Goal: Task Accomplishment & Management: Manage account settings

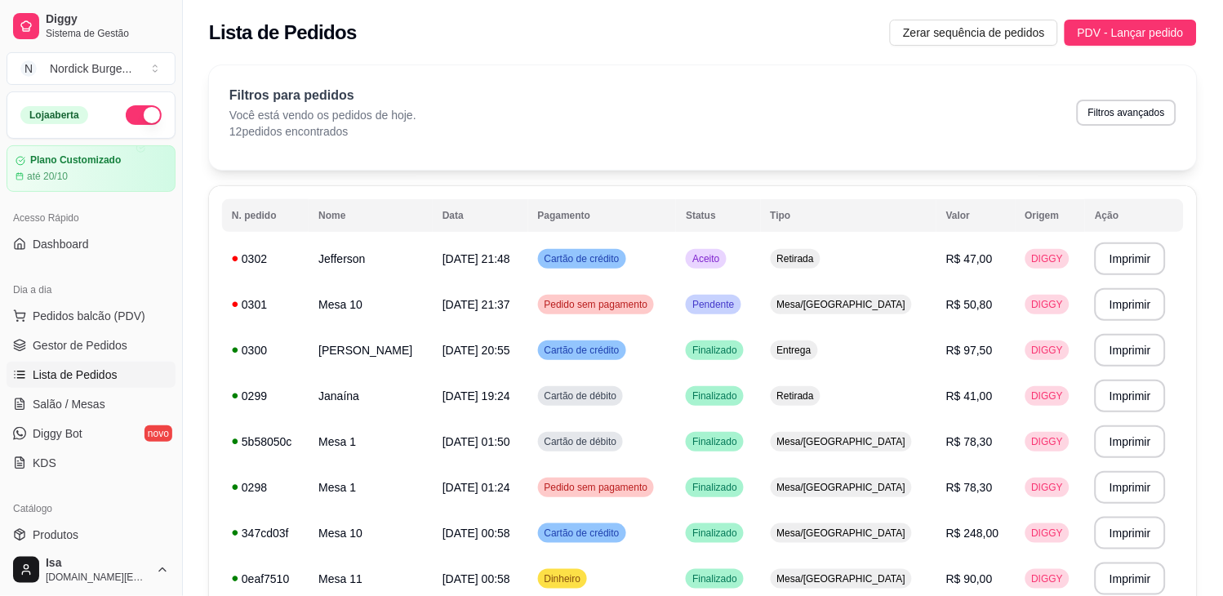
scroll to position [194, 0]
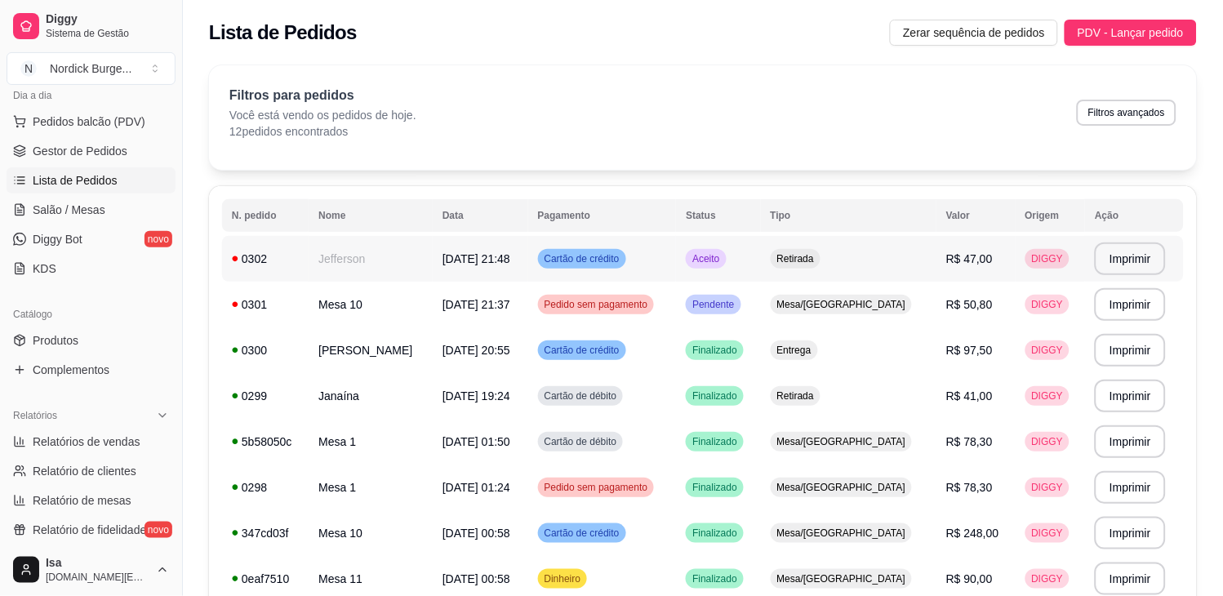
click at [289, 259] on div "0302" at bounding box center [265, 259] width 67 height 16
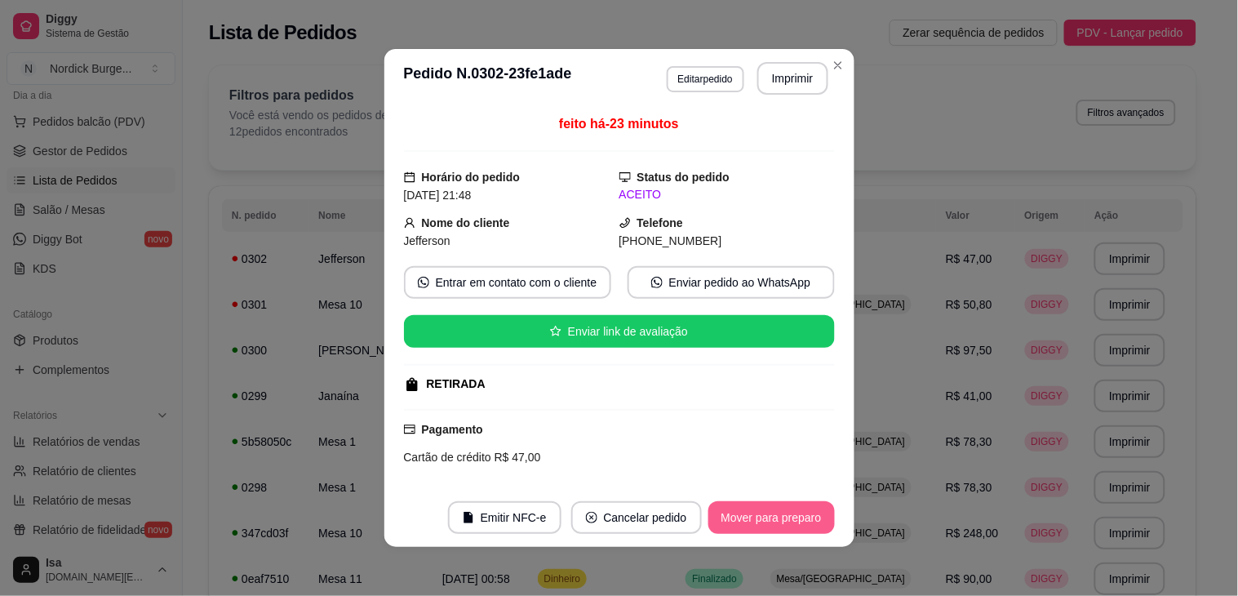
click at [743, 533] on button "Mover para preparo" at bounding box center [772, 517] width 127 height 33
click at [743, 529] on button "Mover para retirada disponível" at bounding box center [744, 517] width 180 height 33
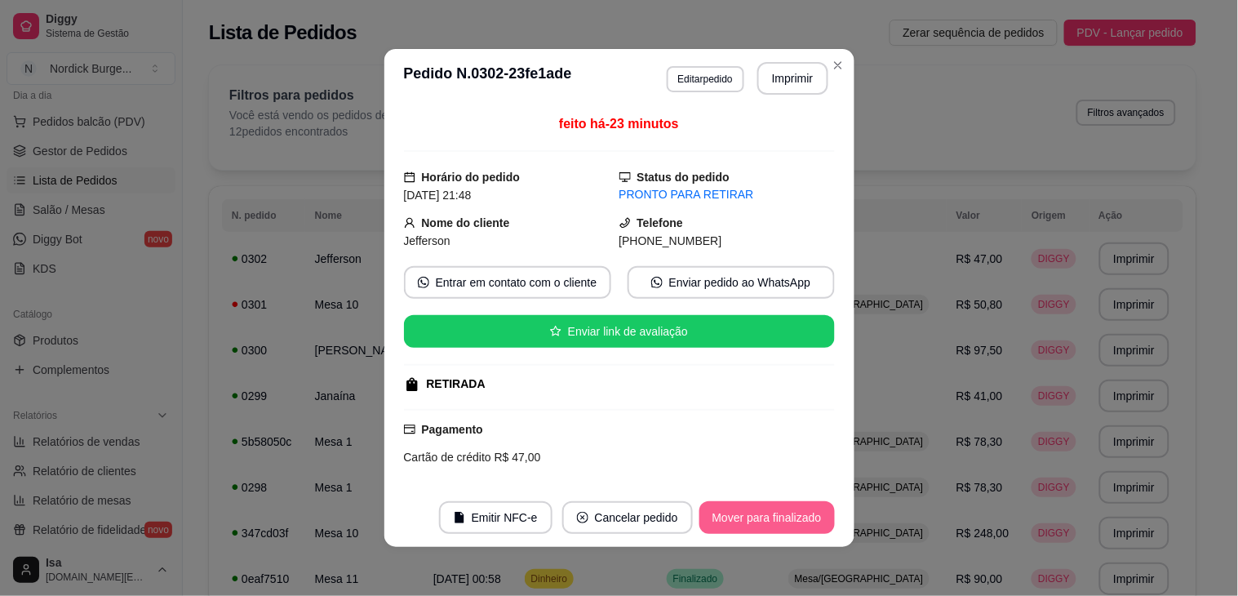
click at [774, 512] on button "Mover para finalizado" at bounding box center [768, 517] width 136 height 33
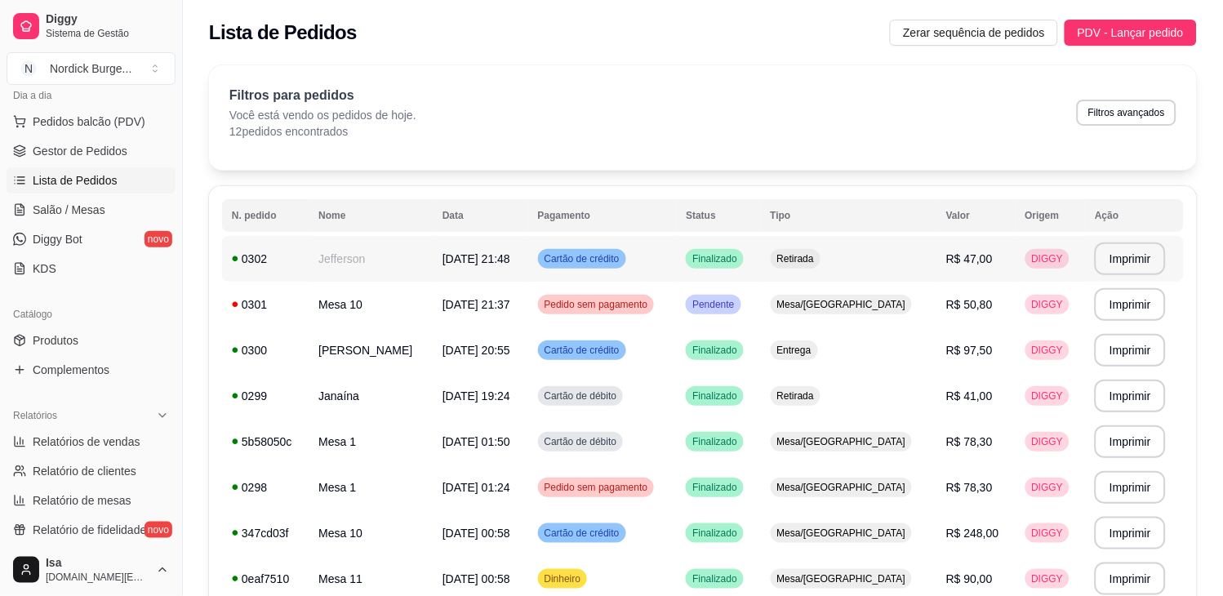
click at [274, 264] on div "0302" at bounding box center [265, 259] width 67 height 16
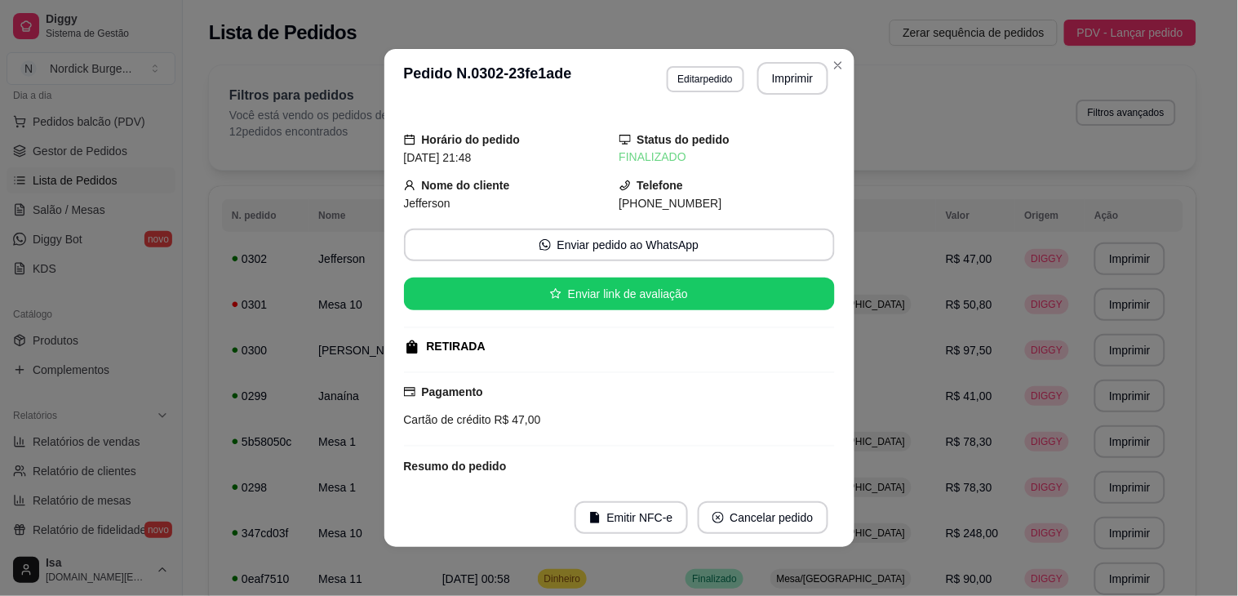
scroll to position [91, 0]
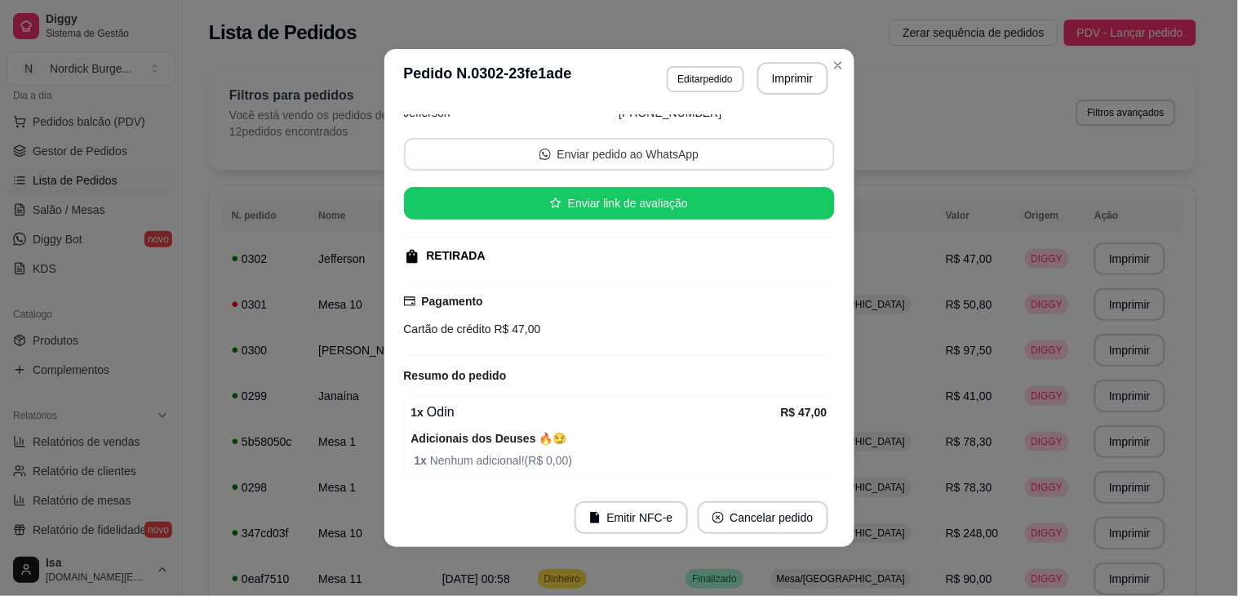
click at [565, 158] on button "Enviar pedido ao WhatsApp" at bounding box center [619, 154] width 431 height 33
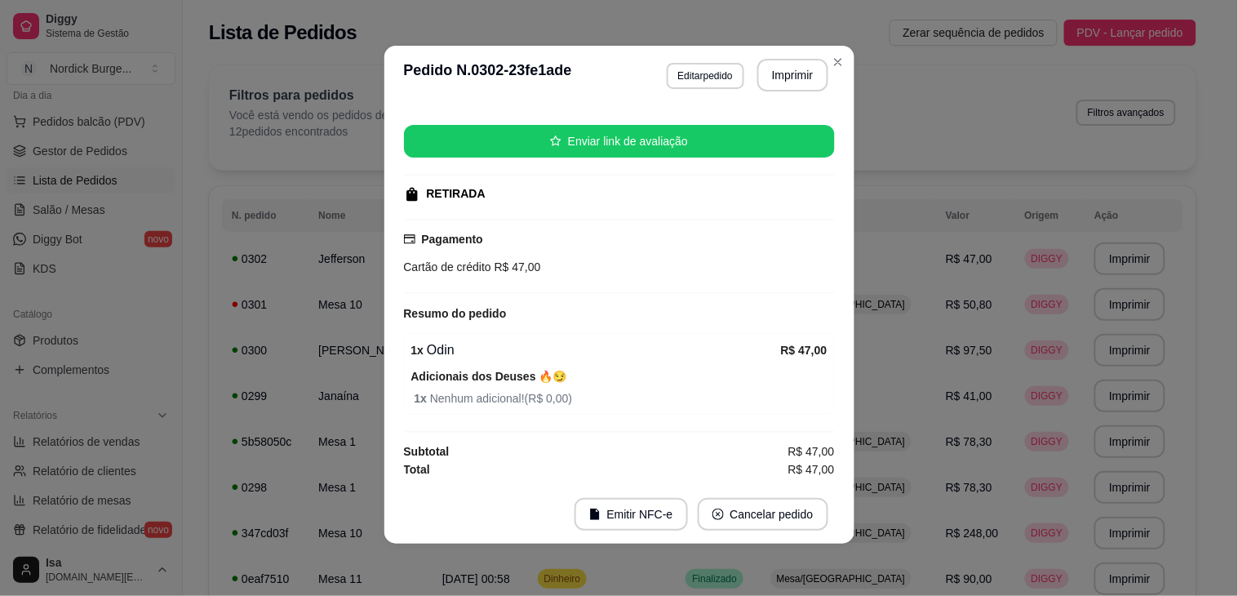
scroll to position [0, 0]
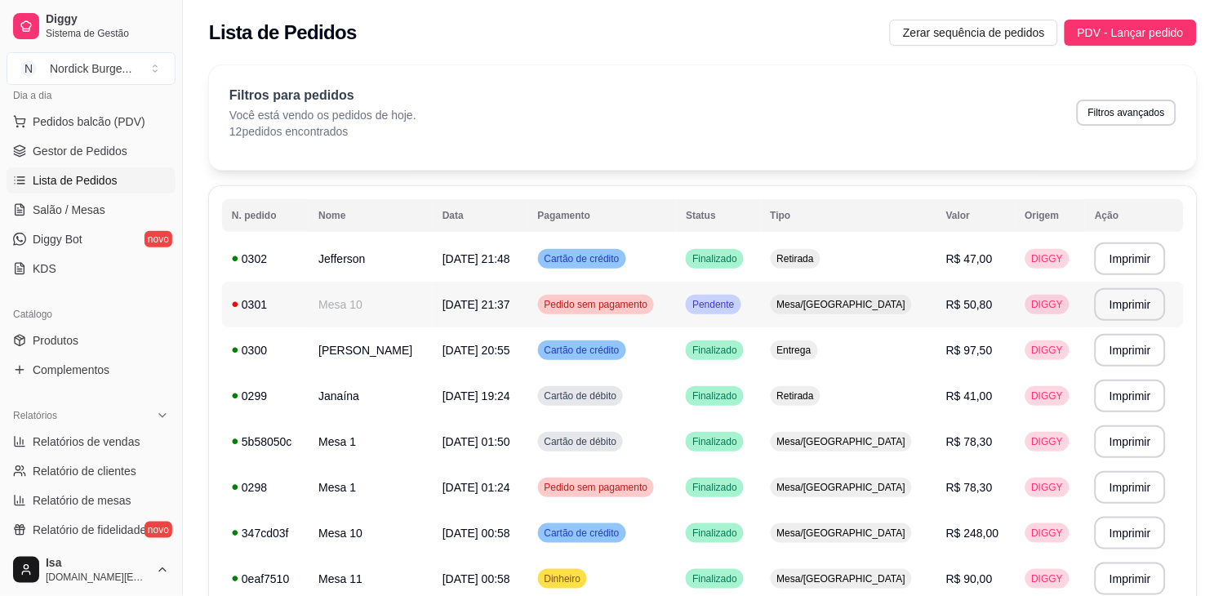
click at [304, 292] on td "0301" at bounding box center [265, 305] width 87 height 46
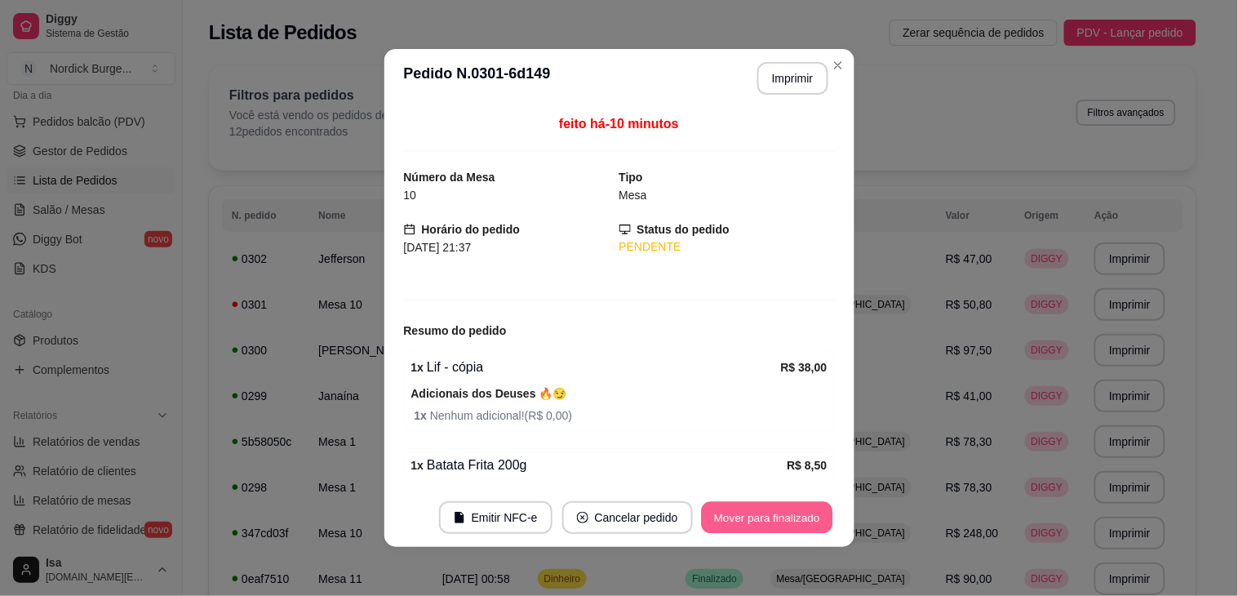
click at [784, 524] on button "Mover para finalizado" at bounding box center [766, 518] width 131 height 32
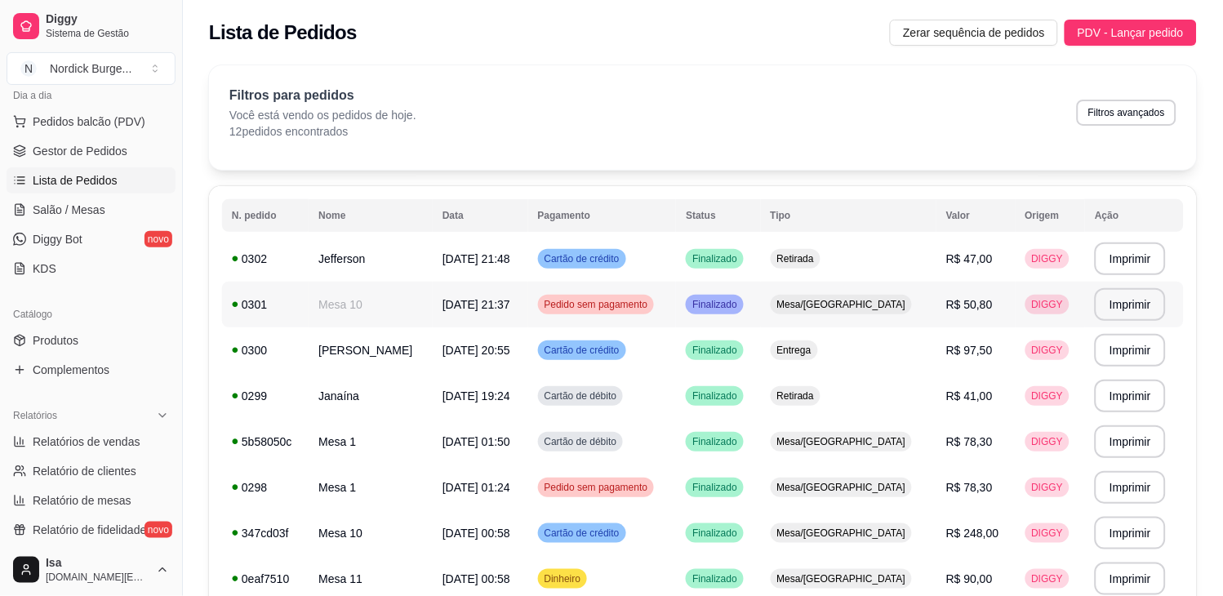
click at [299, 309] on div "0301" at bounding box center [265, 304] width 67 height 16
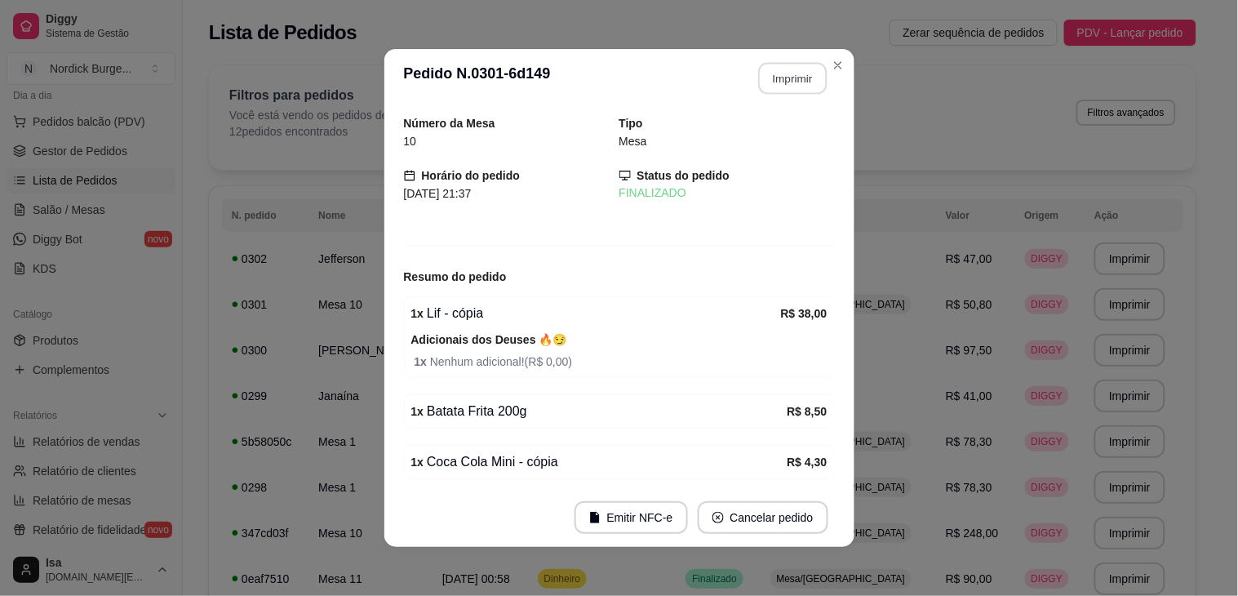
click at [789, 78] on button "Imprimir" at bounding box center [792, 79] width 69 height 32
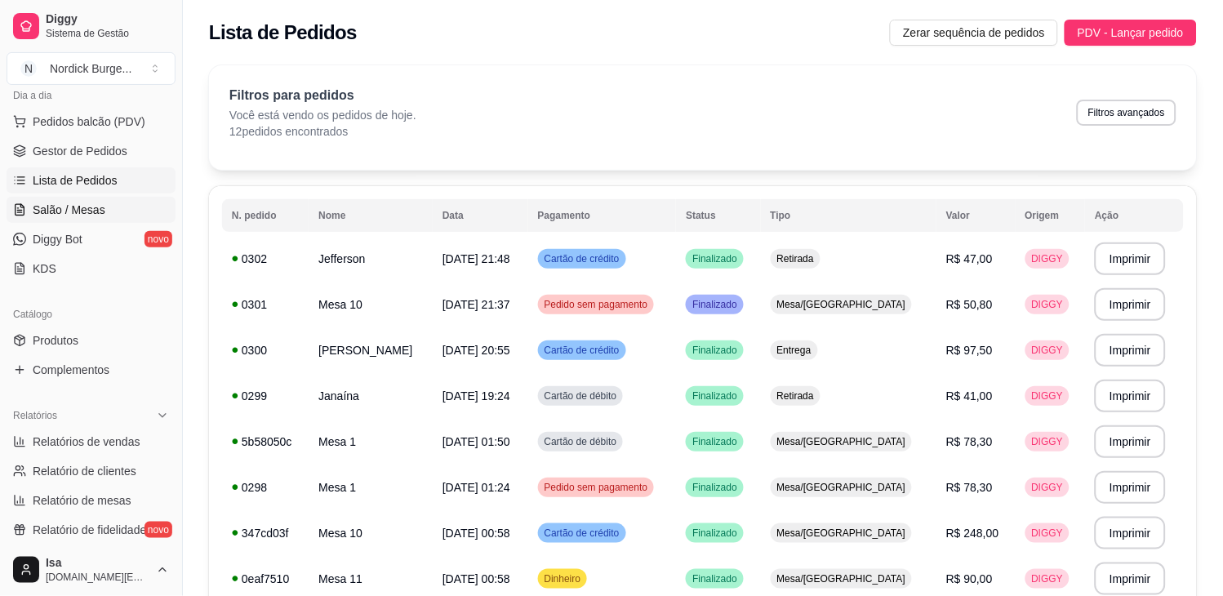
click at [91, 202] on span "Salão / Mesas" at bounding box center [69, 210] width 73 height 16
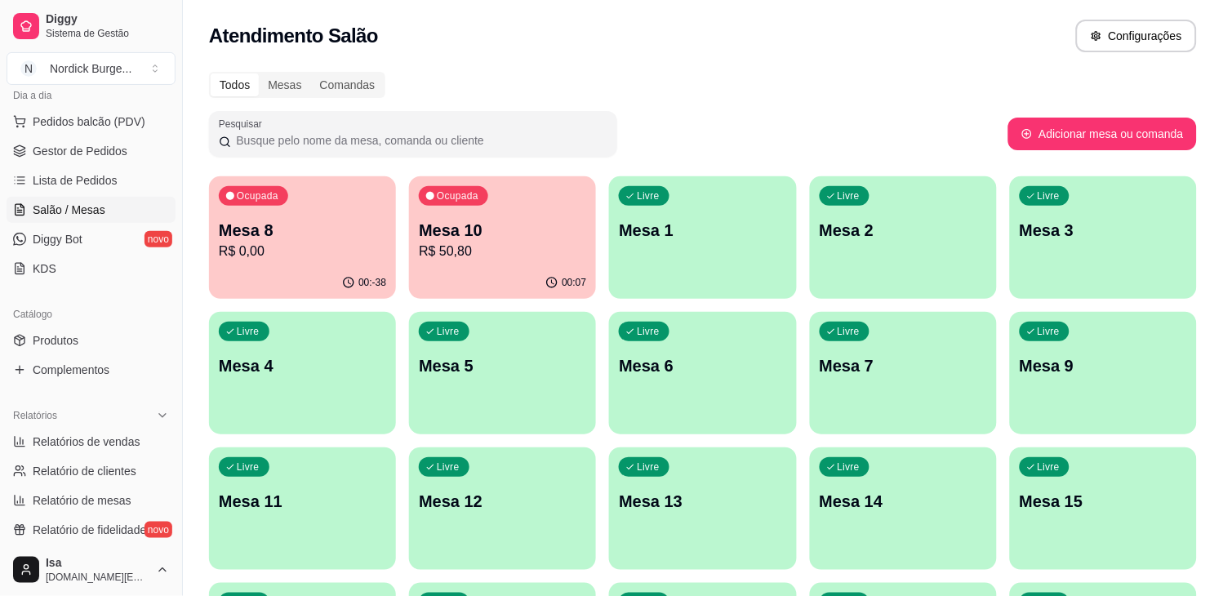
click at [477, 211] on div "Ocupada Mesa 10 R$ 50,80" at bounding box center [502, 221] width 187 height 91
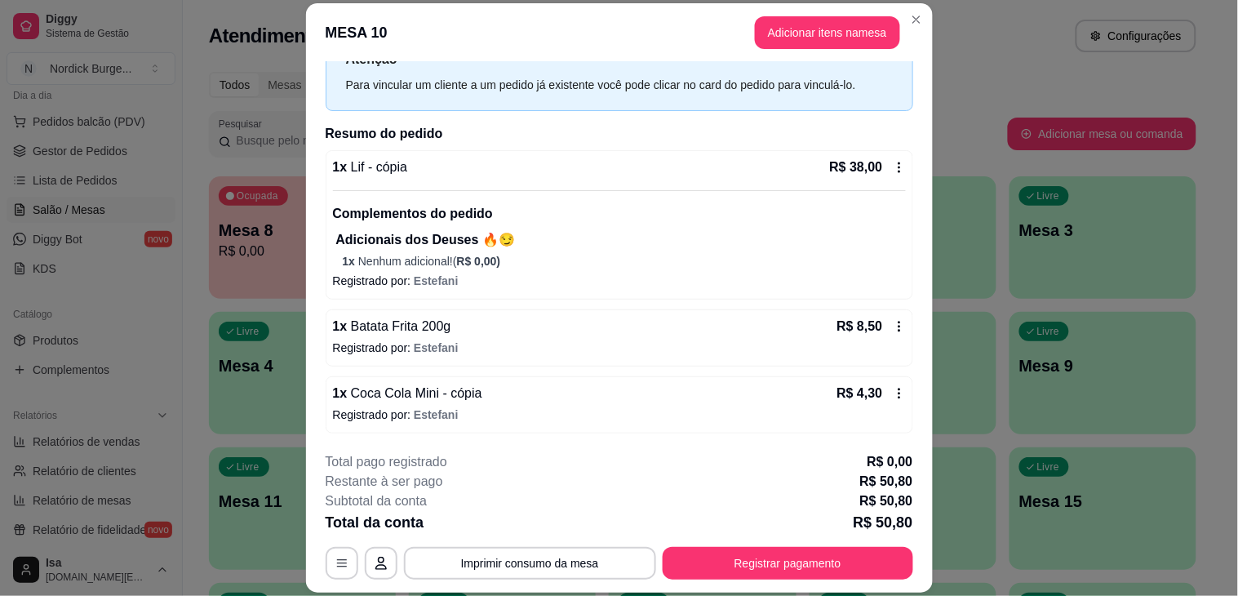
scroll to position [49, 0]
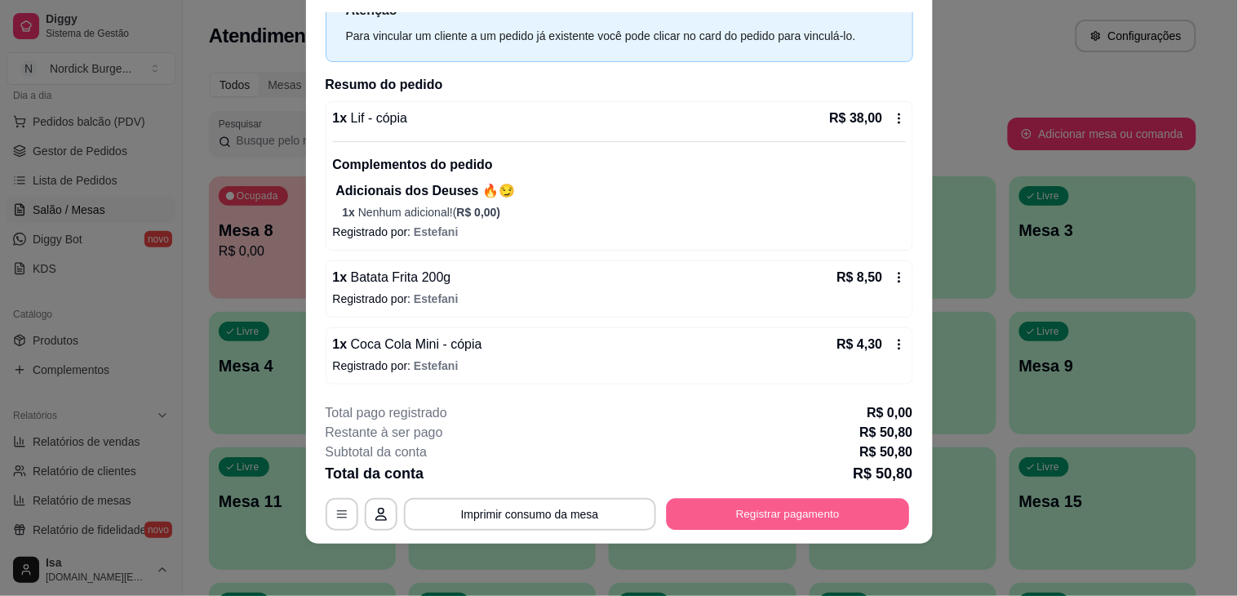
click at [728, 518] on button "Registrar pagamento" at bounding box center [787, 515] width 243 height 32
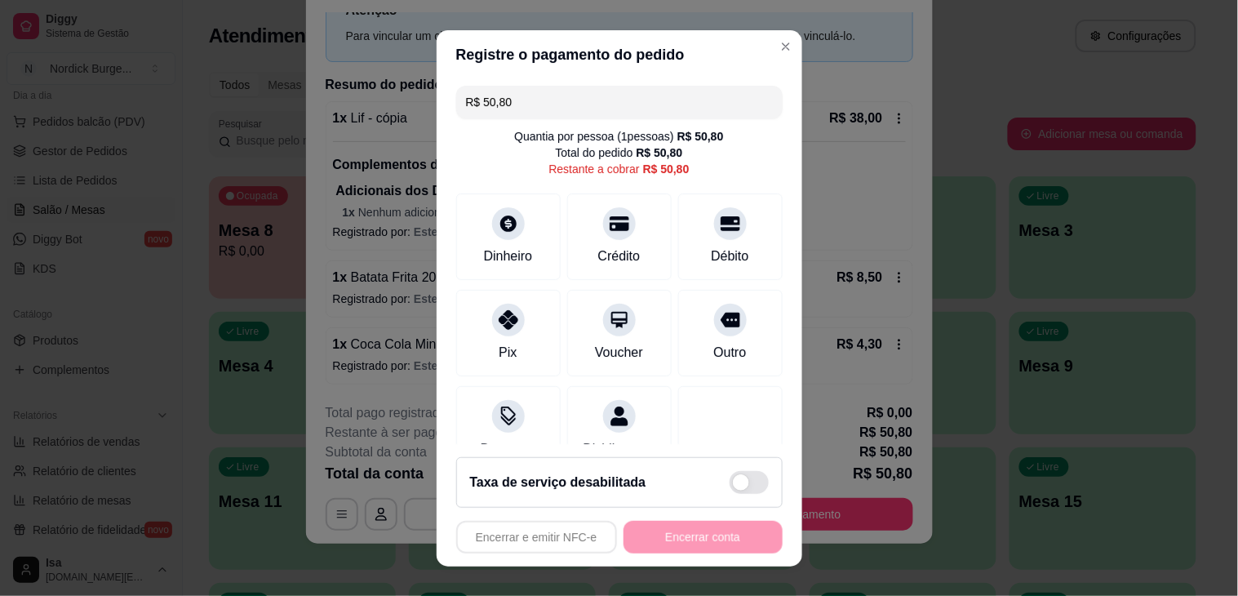
scroll to position [0, 0]
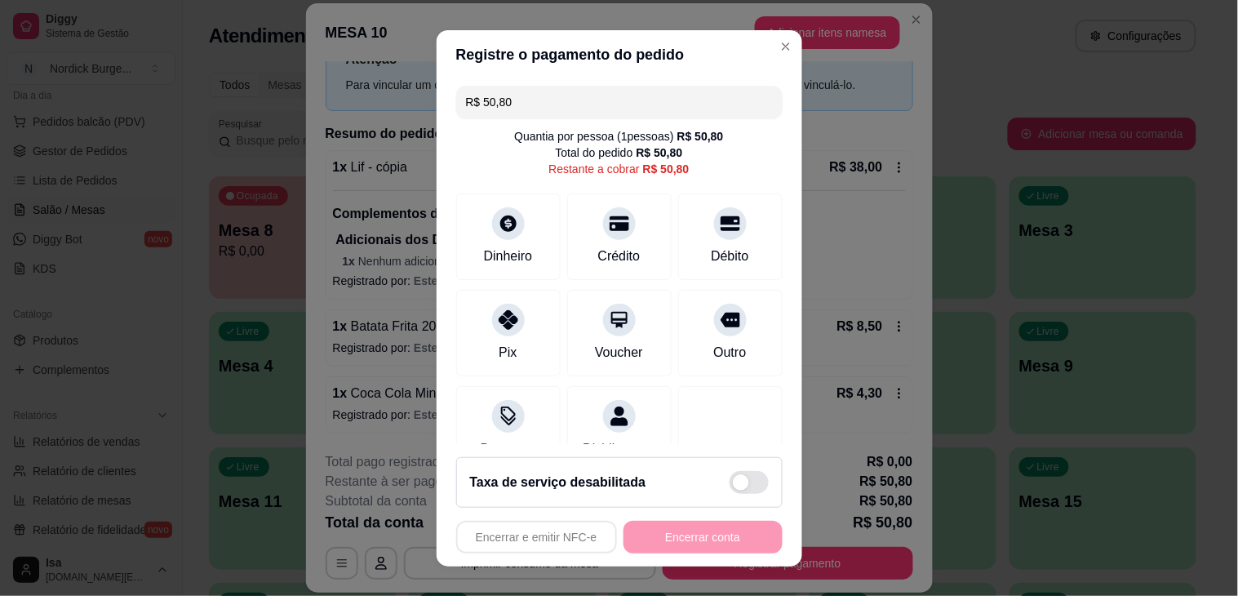
drag, startPoint x: 682, startPoint y: 239, endPoint x: 759, endPoint y: 331, distance: 120.0
click at [684, 238] on div "Débito" at bounding box center [730, 236] width 104 height 87
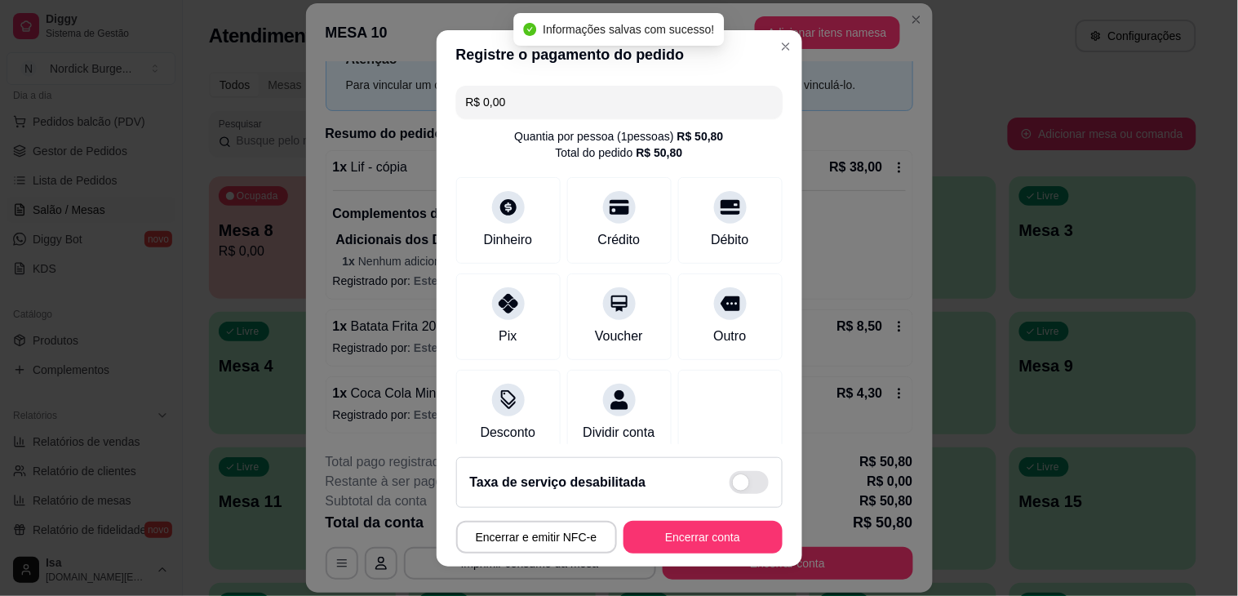
type input "R$ 0,00"
click at [718, 535] on button "Encerrar conta" at bounding box center [703, 537] width 154 height 32
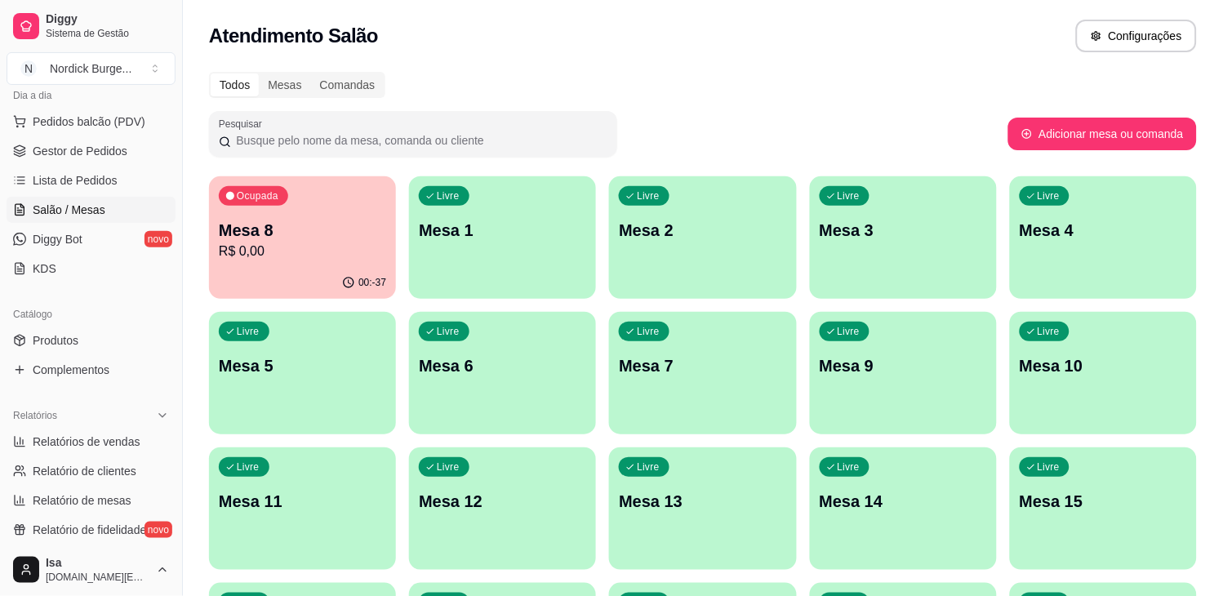
click at [253, 263] on div "Ocupada Mesa 8 R$ 0,00" at bounding box center [302, 221] width 187 height 91
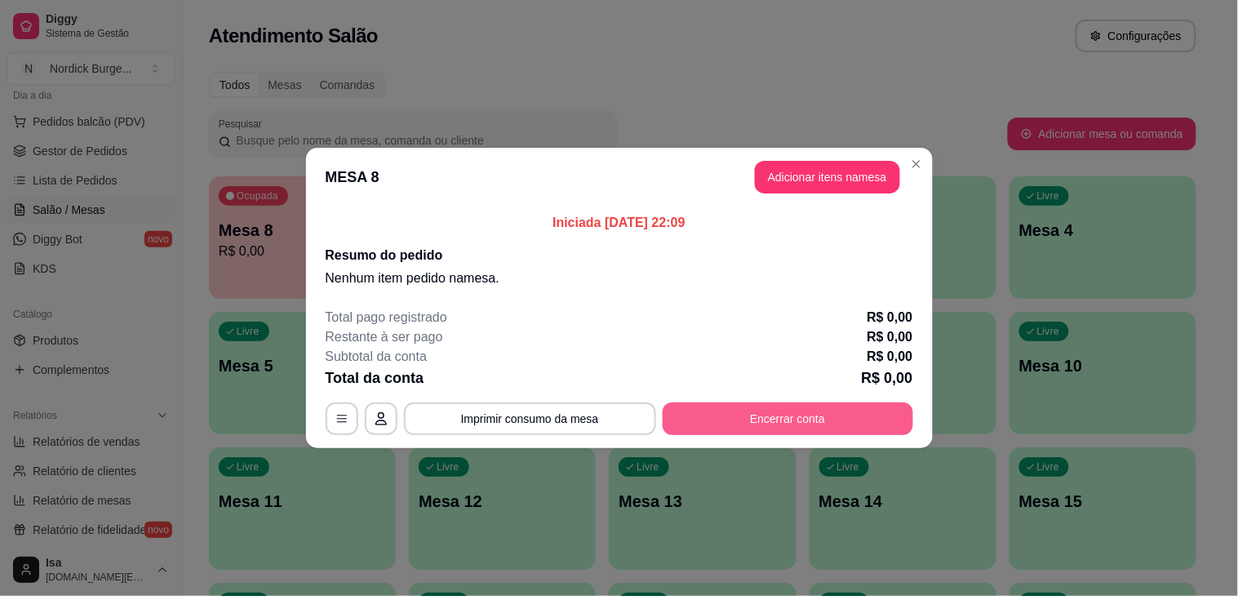
click at [784, 429] on button "Encerrar conta" at bounding box center [788, 418] width 251 height 33
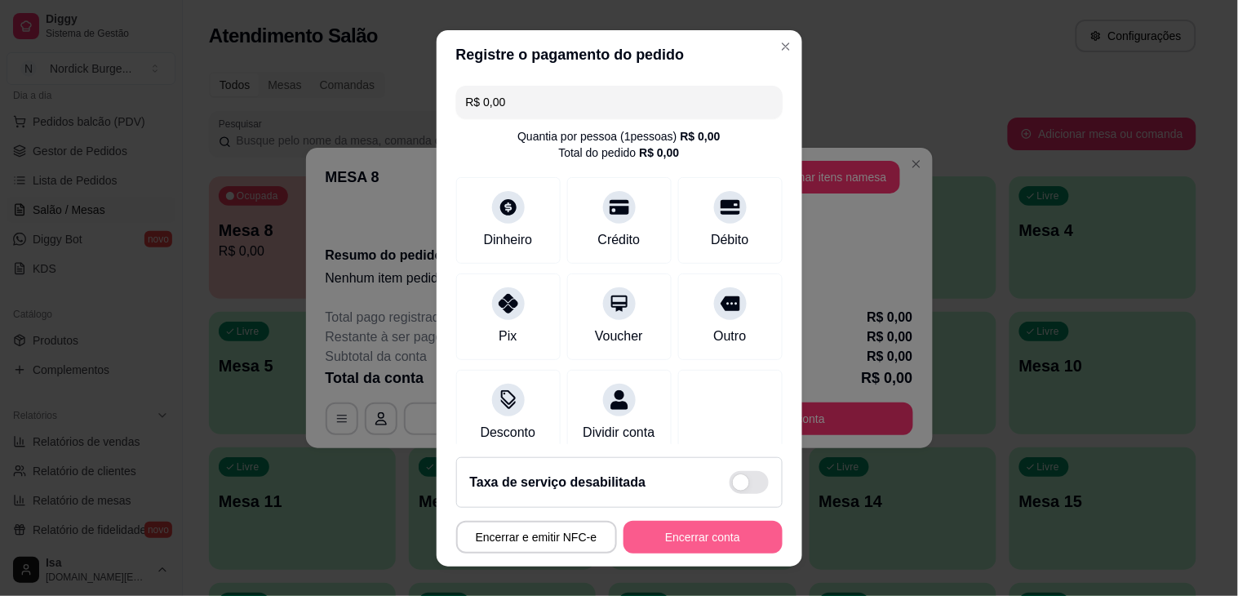
drag, startPoint x: 717, startPoint y: 518, endPoint x: 719, endPoint y: 533, distance: 14.9
click at [719, 533] on footer "Taxa de serviço desabilitada Encerrar e emitir NFC-e Encerrar conta" at bounding box center [620, 505] width 366 height 122
click at [719, 528] on button "Encerrar conta" at bounding box center [703, 537] width 154 height 32
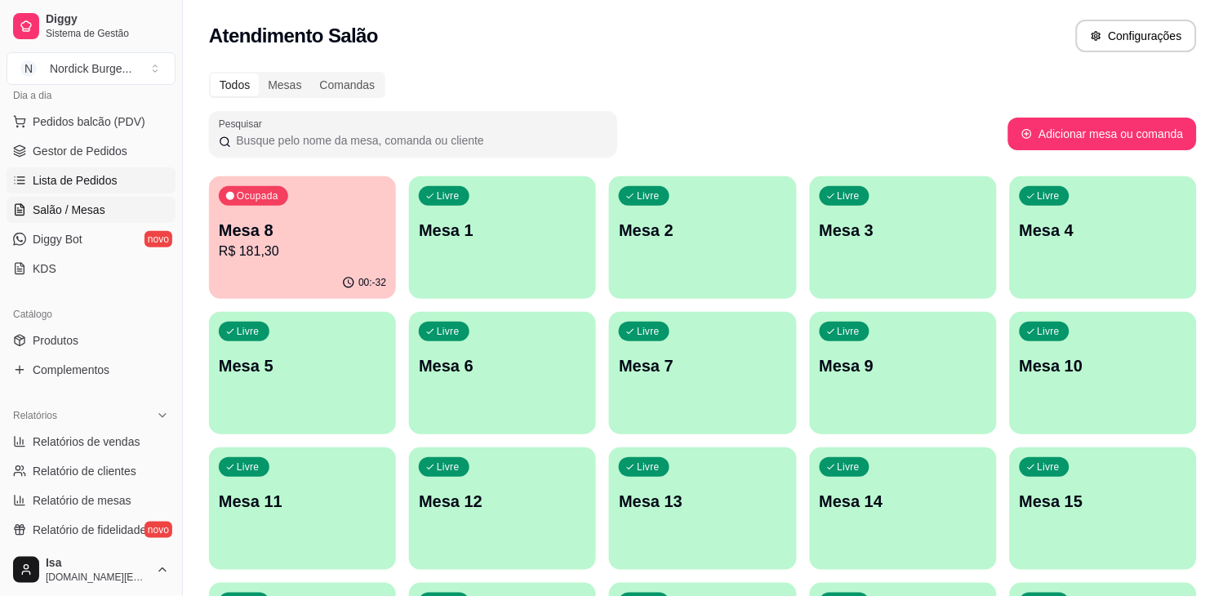
click at [44, 168] on link "Lista de Pedidos" at bounding box center [91, 180] width 169 height 26
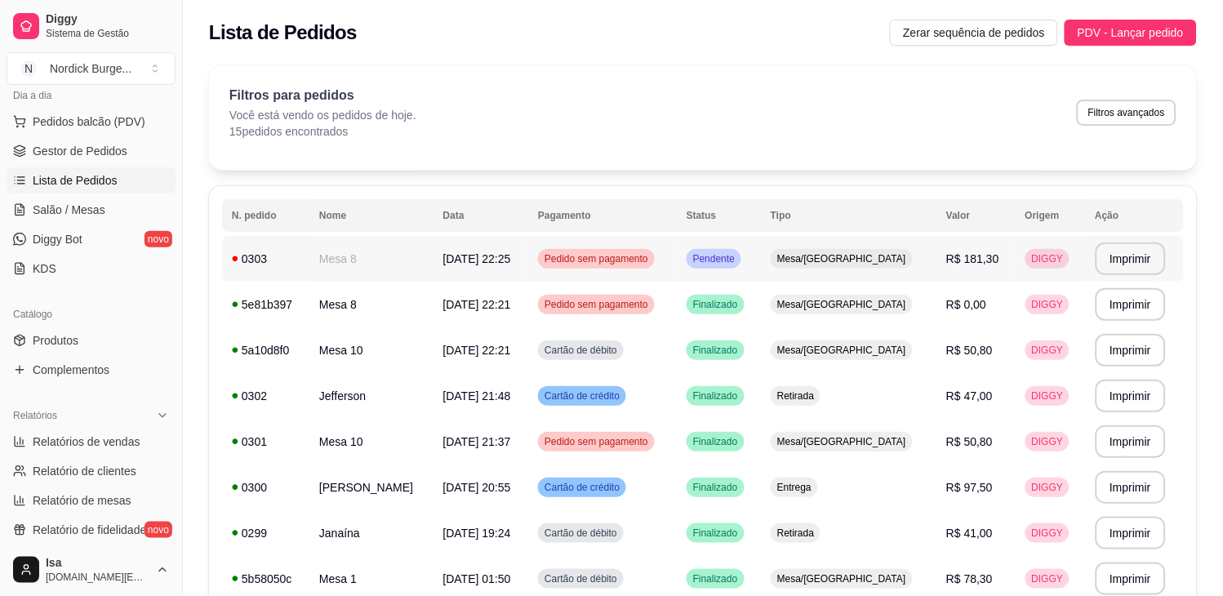
click at [309, 268] on td "0303" at bounding box center [265, 259] width 87 height 46
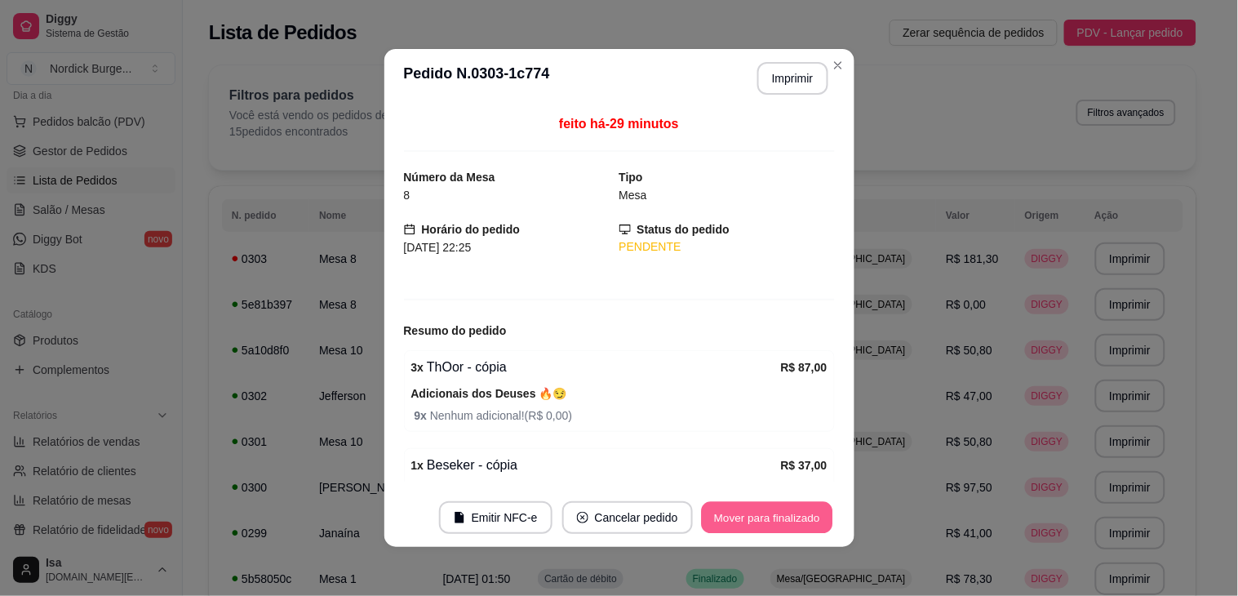
click at [722, 509] on button "Mover para finalizado" at bounding box center [766, 518] width 131 height 32
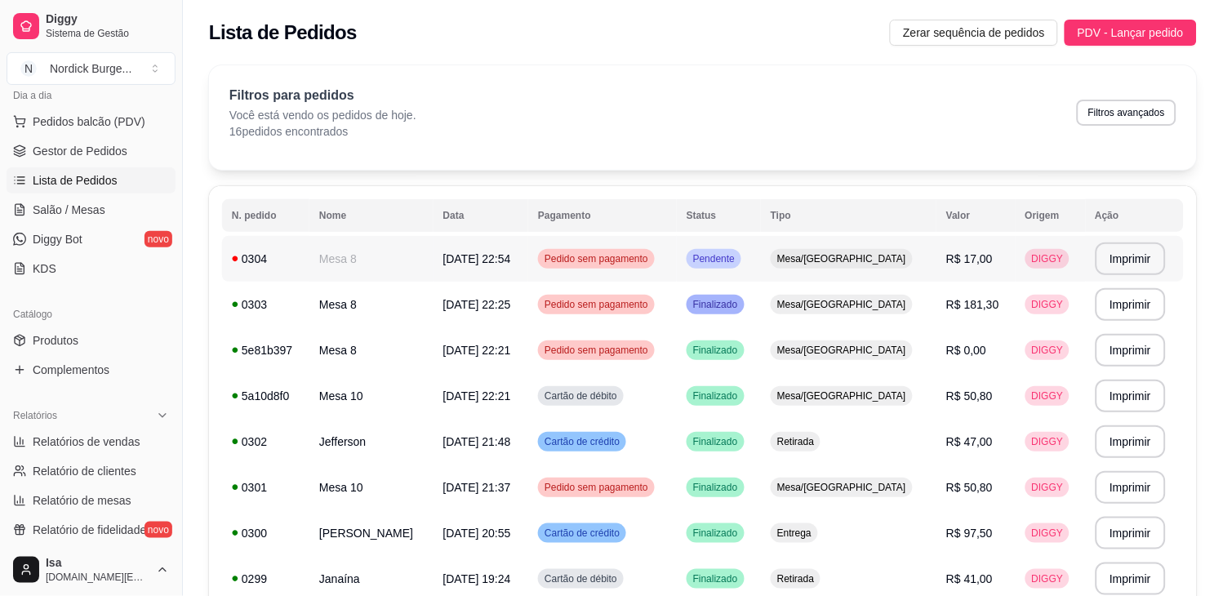
click at [296, 255] on div "0304" at bounding box center [266, 259] width 68 height 16
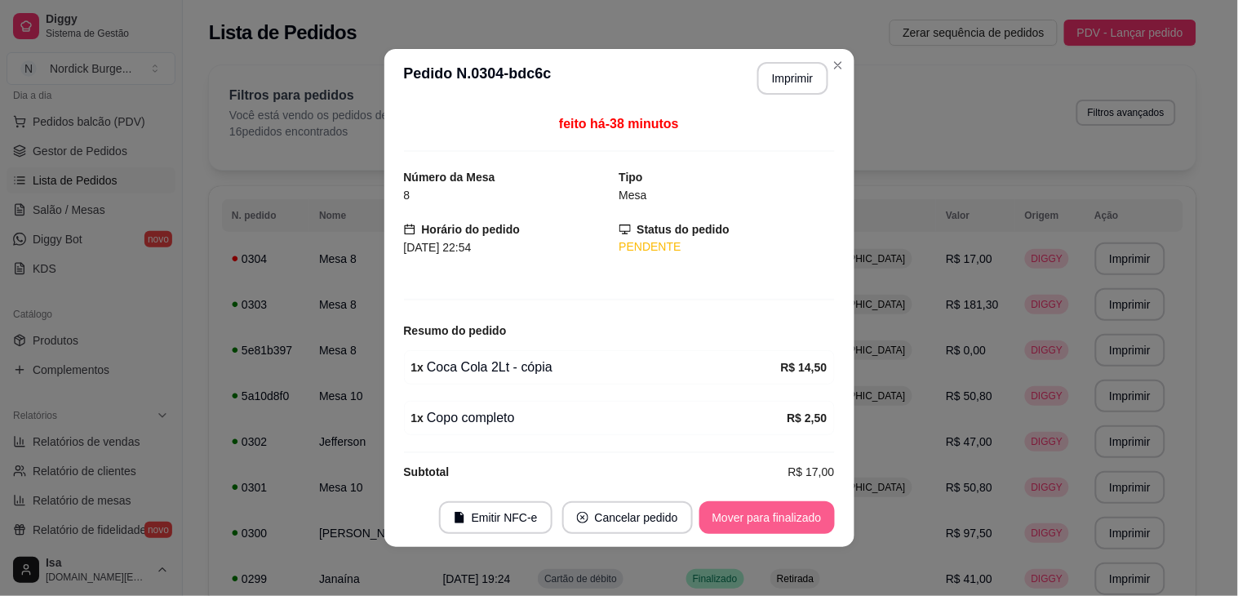
click at [706, 524] on button "Mover para finalizado" at bounding box center [768, 517] width 136 height 33
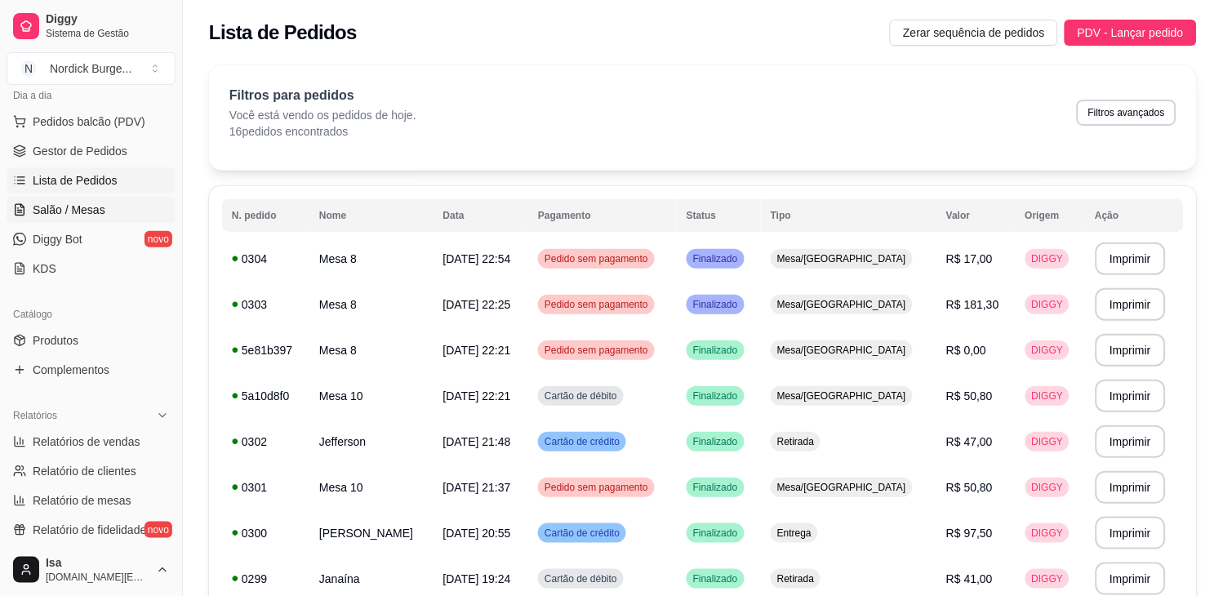
click at [44, 202] on span "Salão / Mesas" at bounding box center [69, 210] width 73 height 16
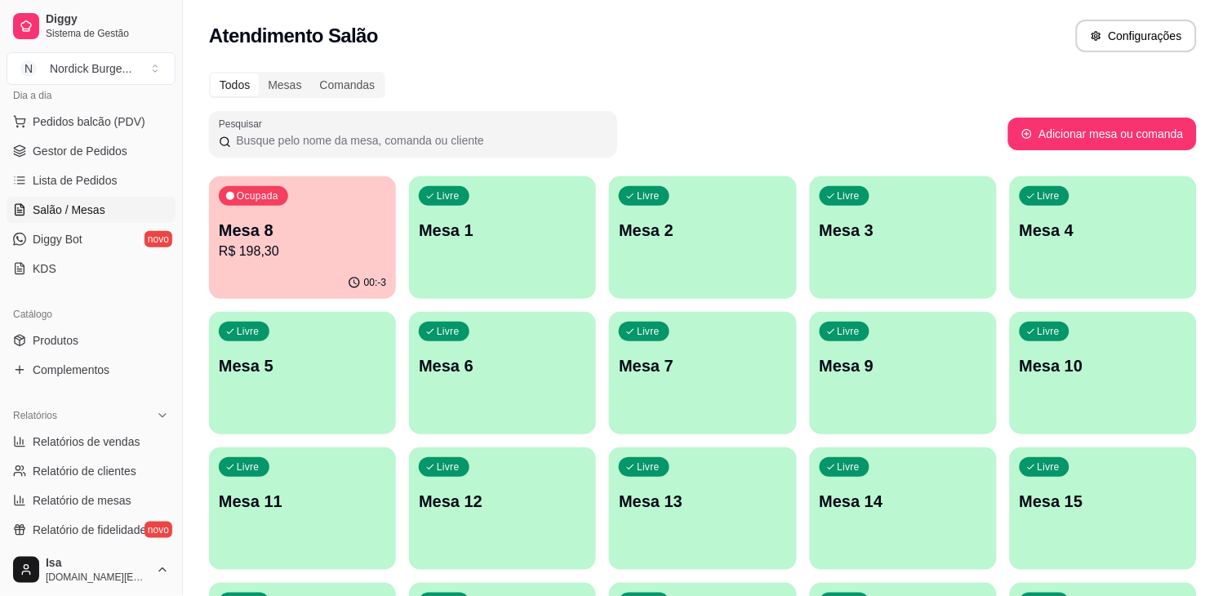
click at [297, 263] on div "Ocupada Mesa 8 R$ 198,30" at bounding box center [302, 221] width 187 height 91
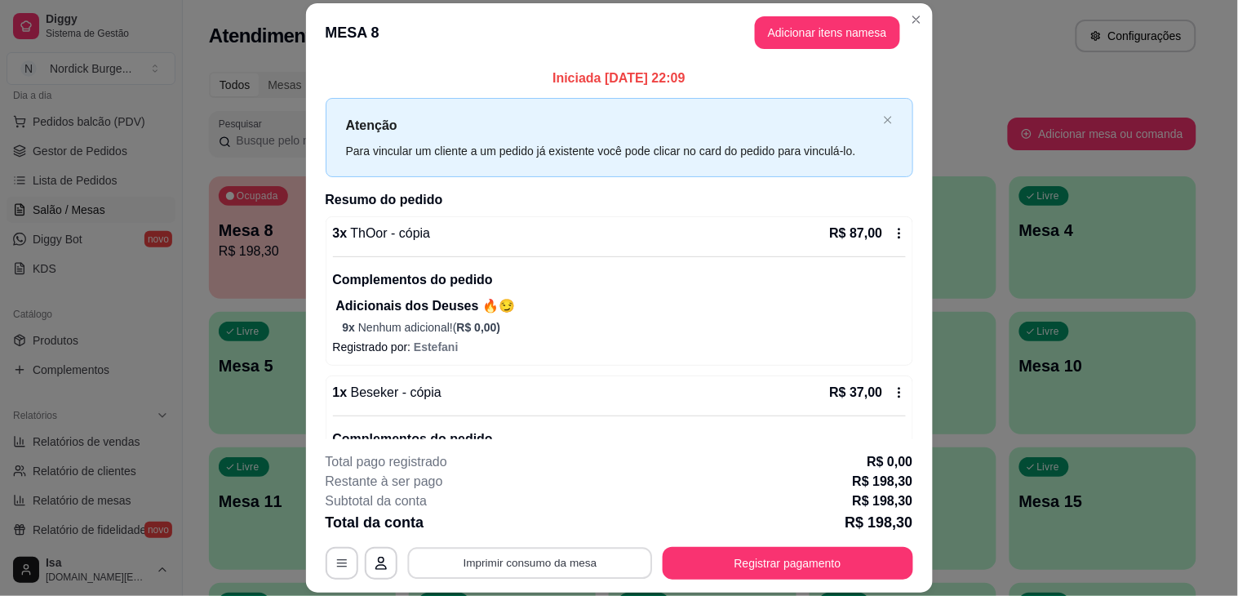
click at [571, 553] on button "Imprimir consumo da mesa" at bounding box center [529, 564] width 245 height 32
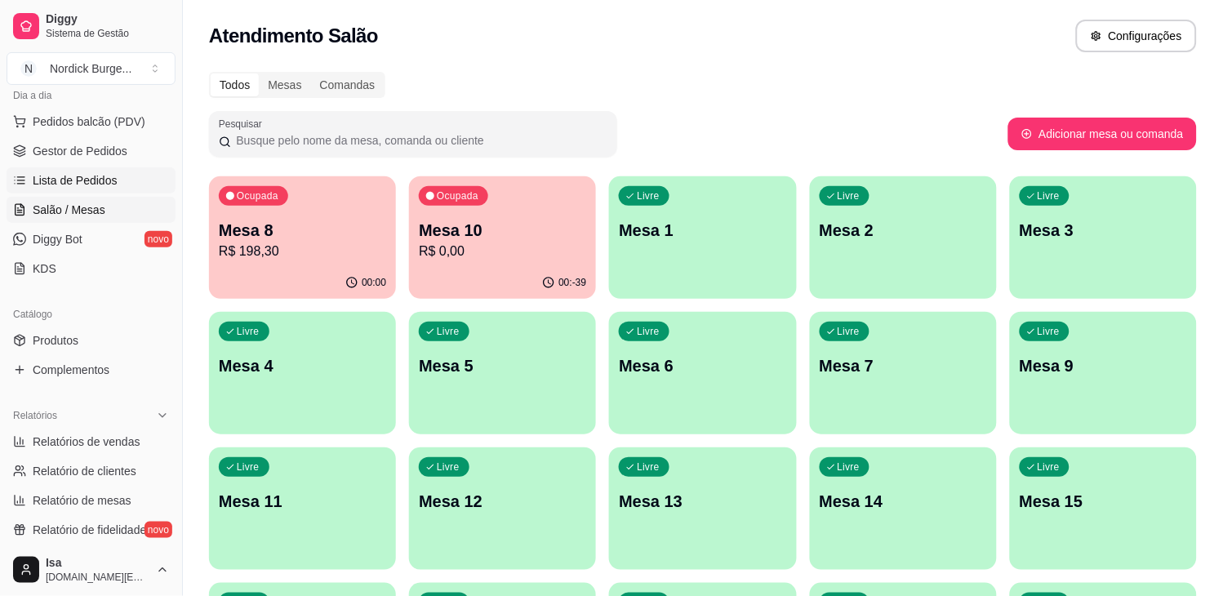
click at [74, 174] on span "Lista de Pedidos" at bounding box center [75, 180] width 85 height 16
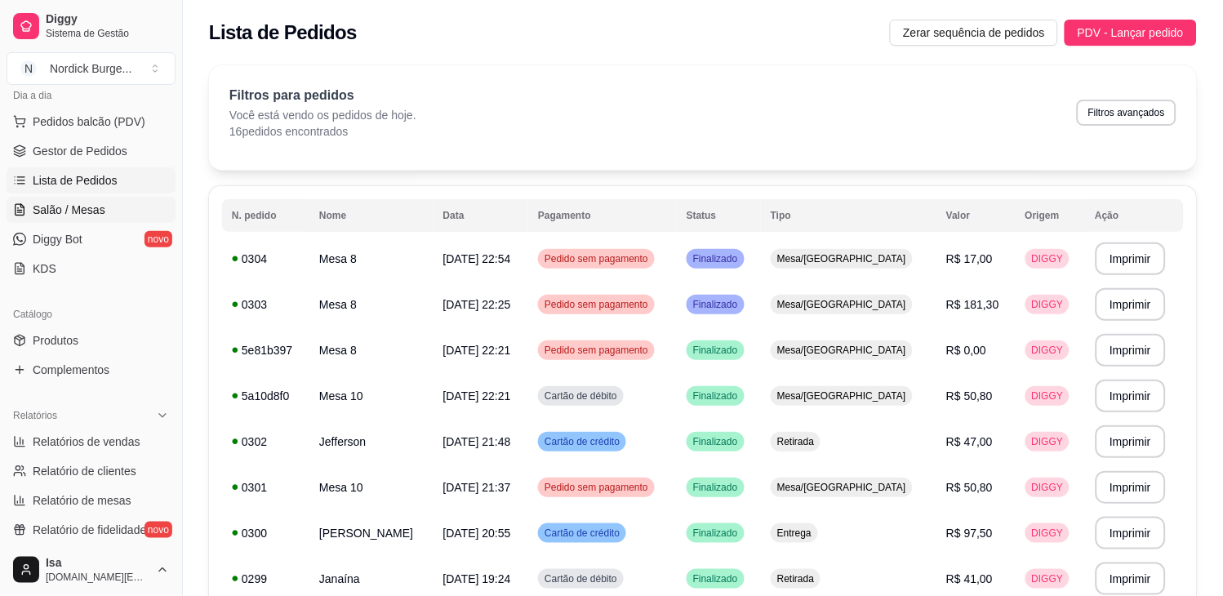
click at [47, 198] on link "Salão / Mesas" at bounding box center [91, 210] width 169 height 26
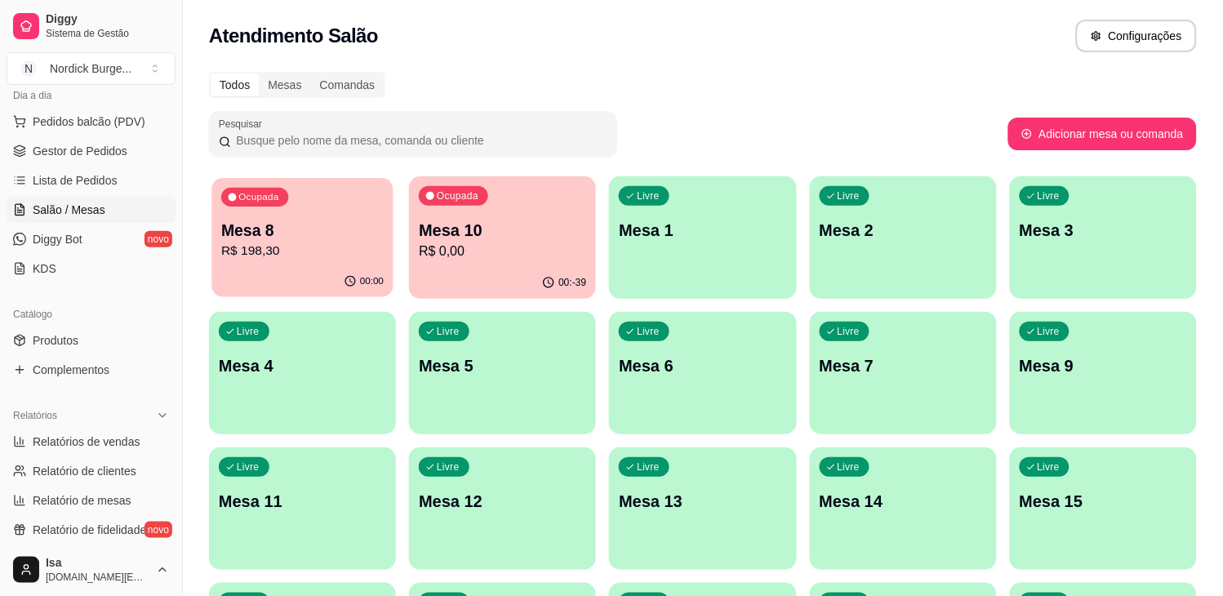
click at [294, 247] on p "R$ 198,30" at bounding box center [302, 251] width 162 height 19
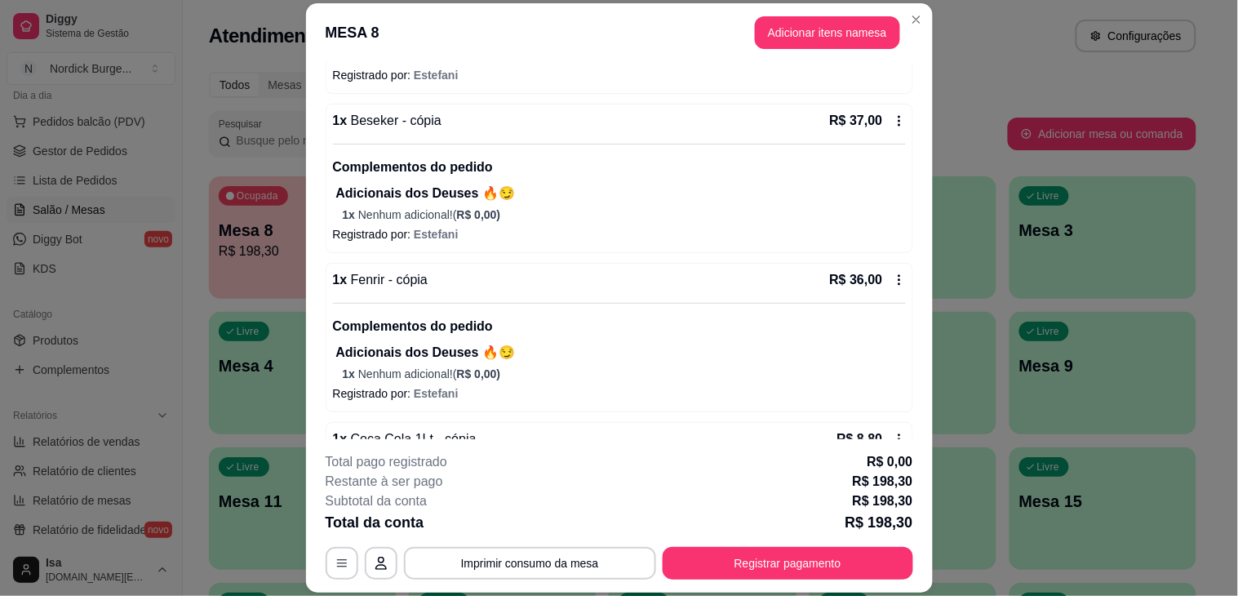
scroll to position [519, 0]
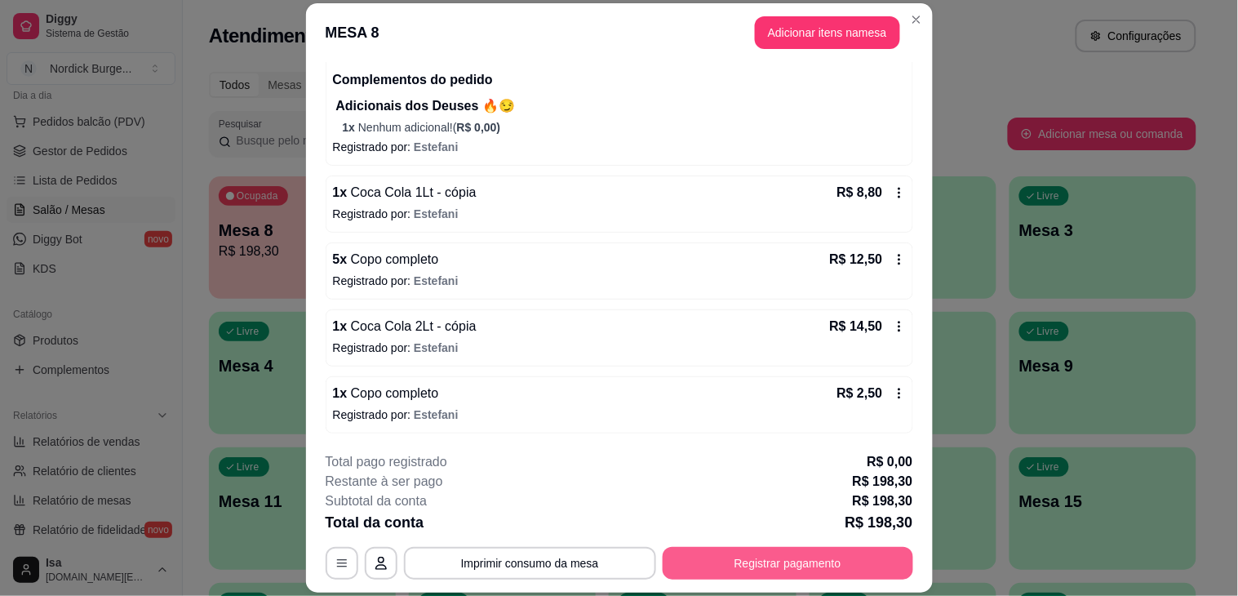
click at [733, 562] on button "Registrar pagamento" at bounding box center [788, 563] width 251 height 33
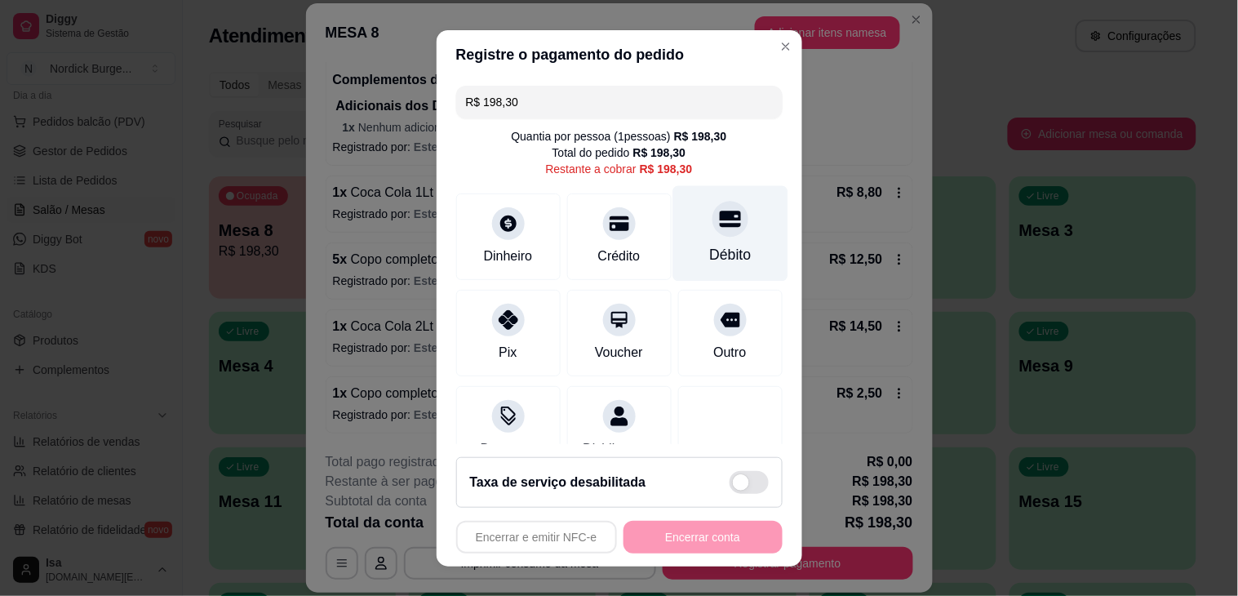
click at [689, 239] on div "Débito" at bounding box center [730, 233] width 115 height 96
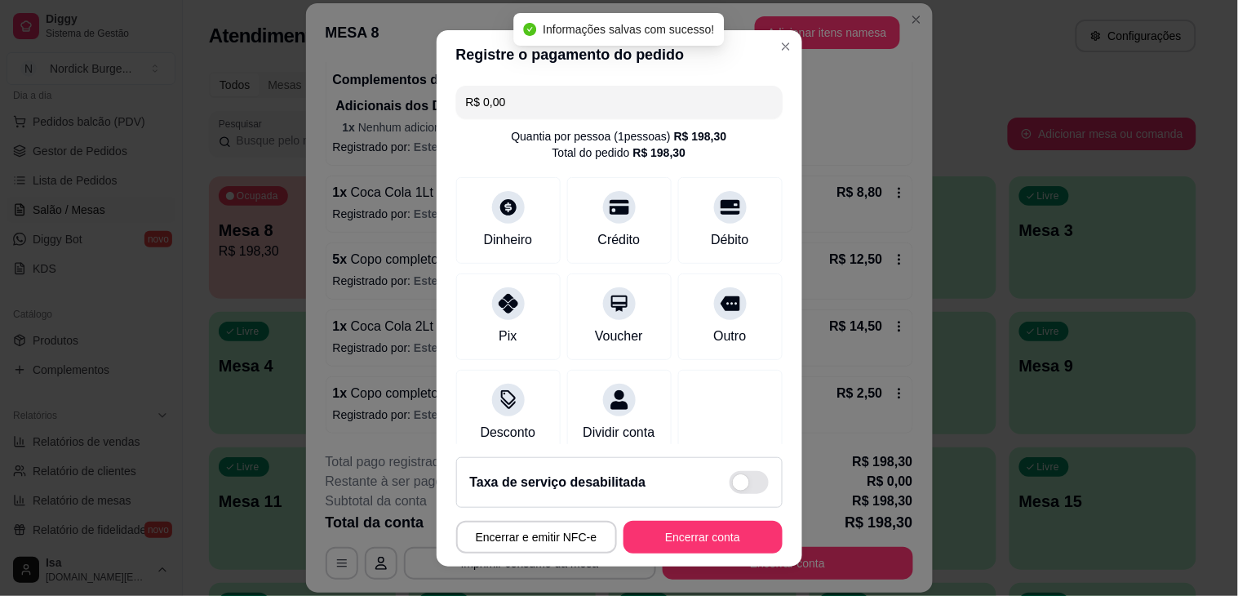
type input "R$ 0,00"
click at [691, 534] on button "Encerrar conta" at bounding box center [703, 537] width 159 height 33
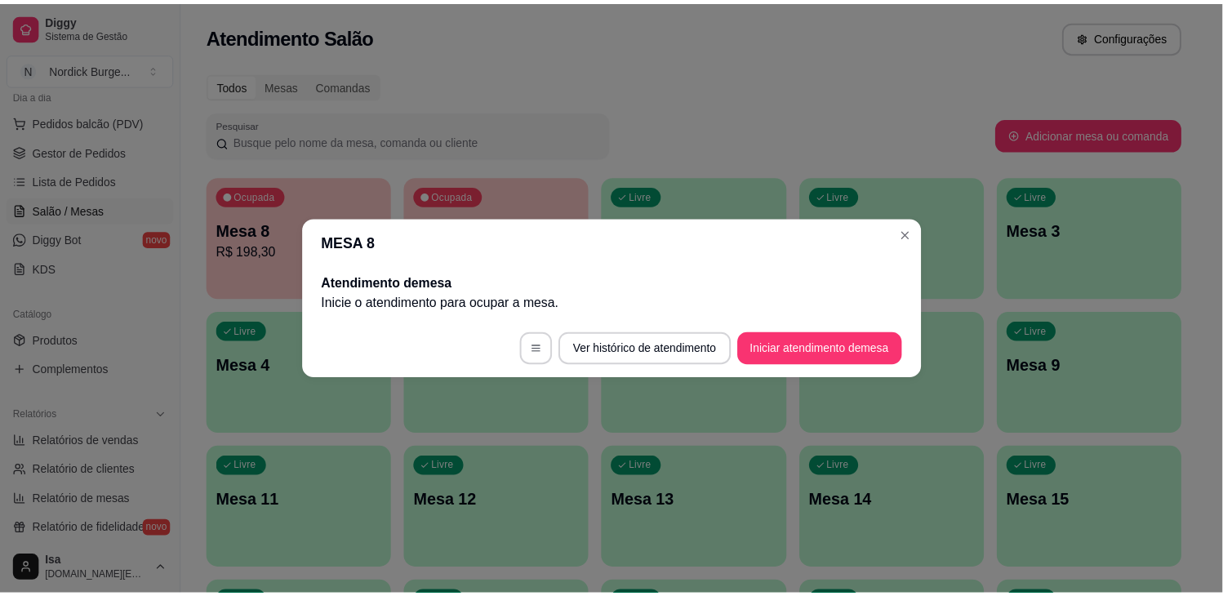
scroll to position [0, 0]
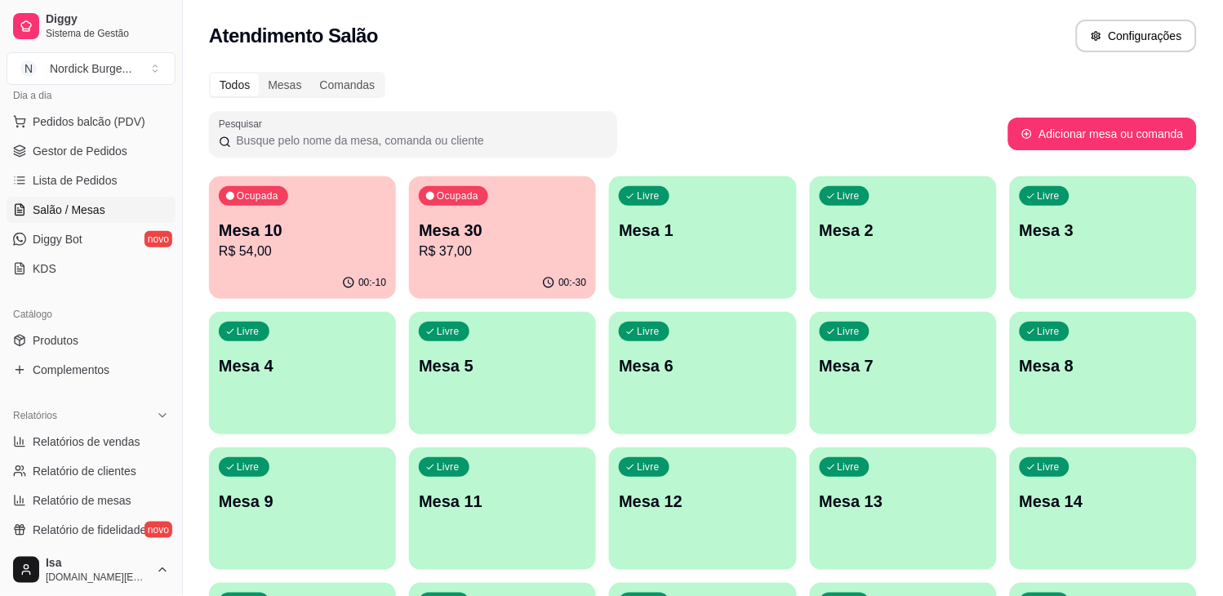
click at [580, 189] on div "Ocupada Mesa 30 R$ 37,00" at bounding box center [502, 221] width 187 height 91
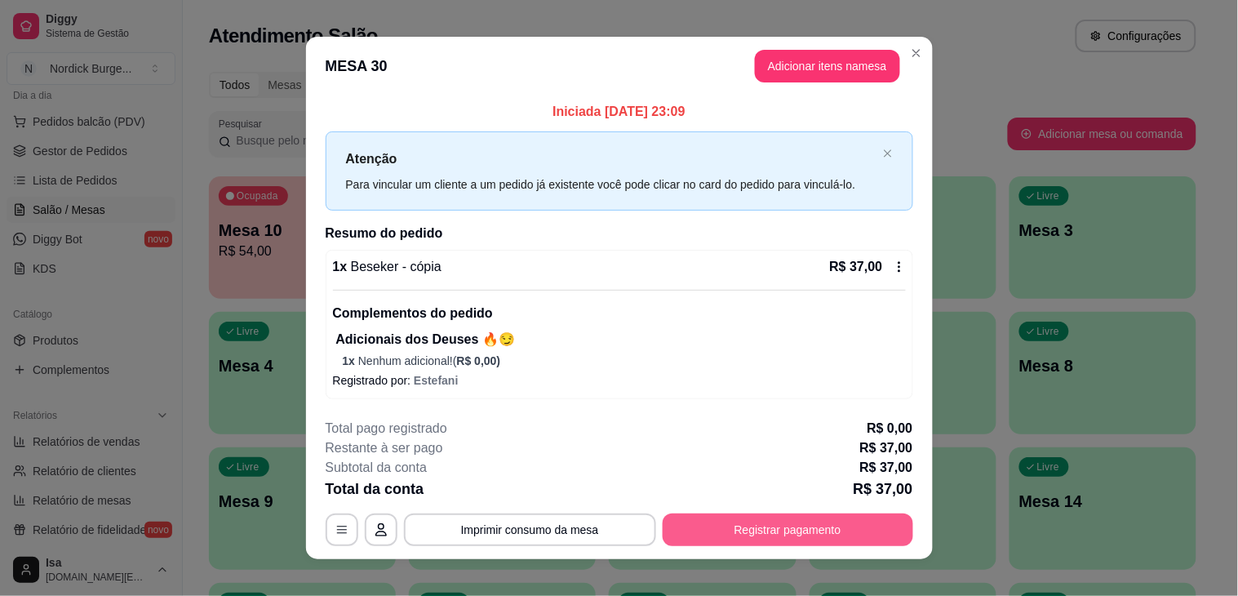
click at [727, 525] on button "Registrar pagamento" at bounding box center [788, 529] width 251 height 33
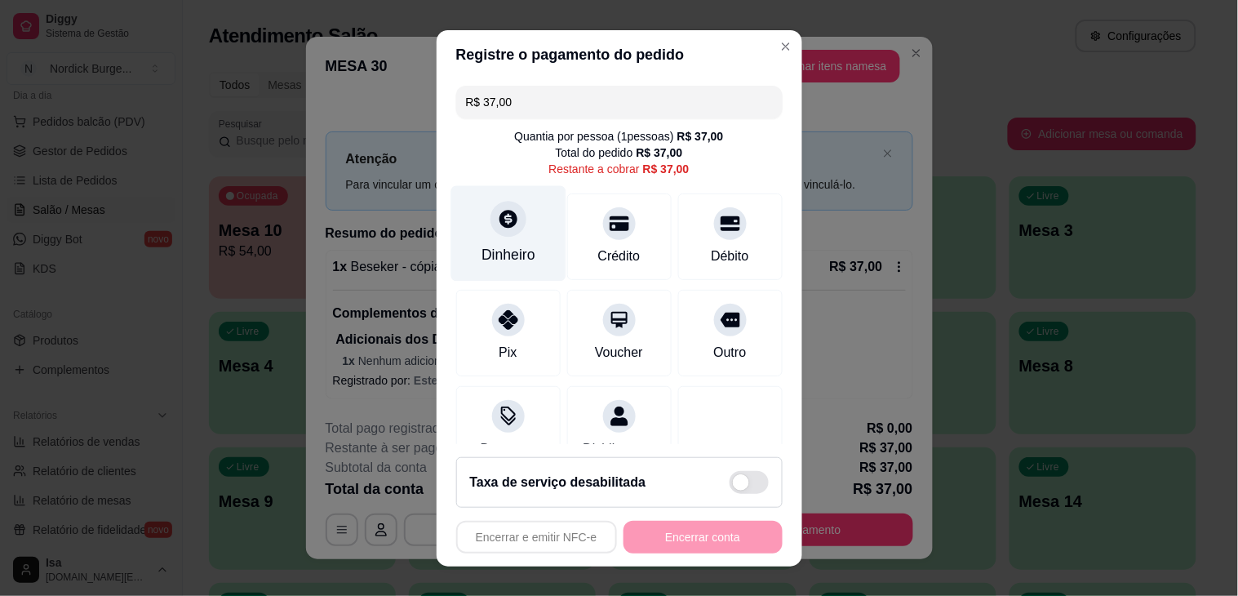
click at [499, 233] on div at bounding box center [509, 219] width 36 height 36
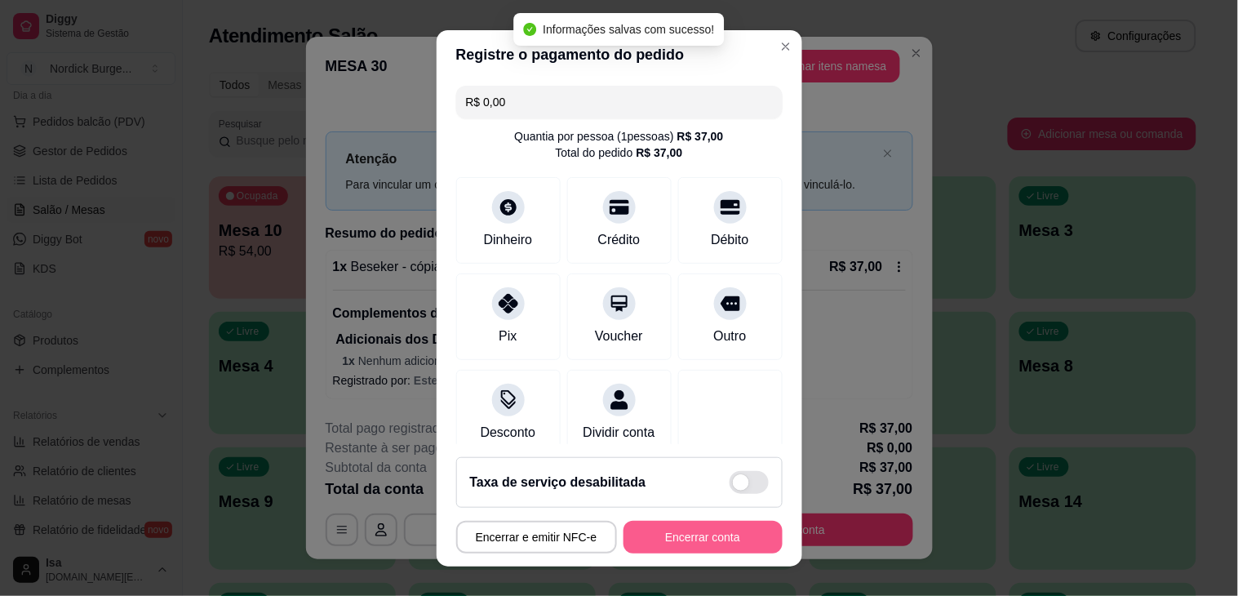
type input "R$ 0,00"
click at [727, 544] on button "Encerrar conta" at bounding box center [703, 537] width 154 height 32
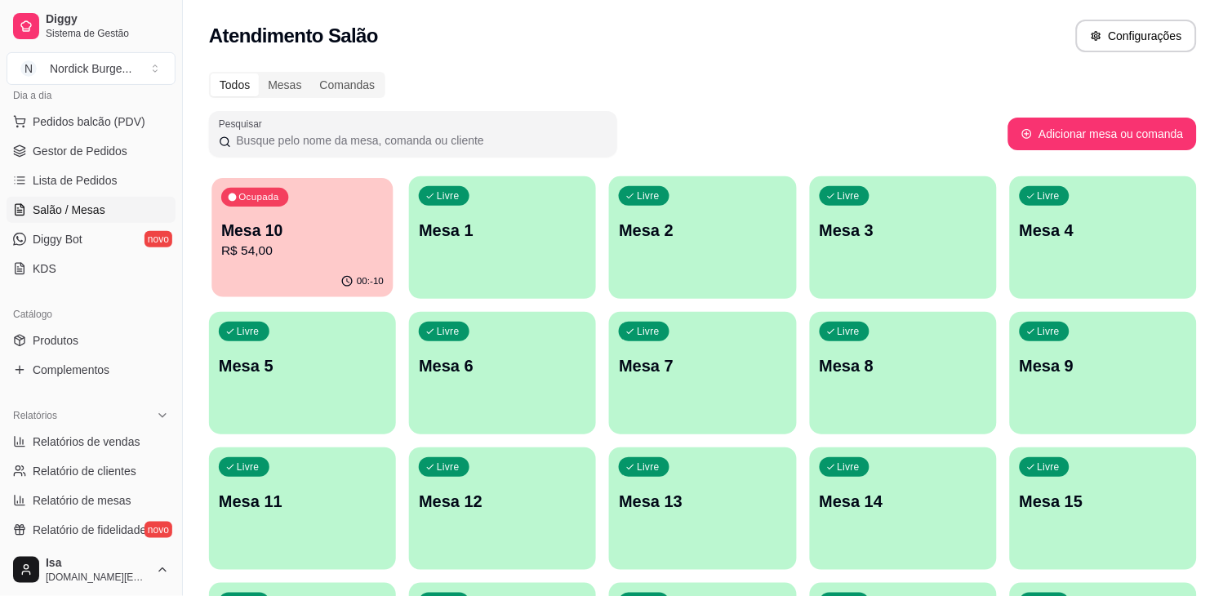
click at [341, 264] on div "Ocupada Mesa 10 R$ 54,00" at bounding box center [301, 222] width 181 height 88
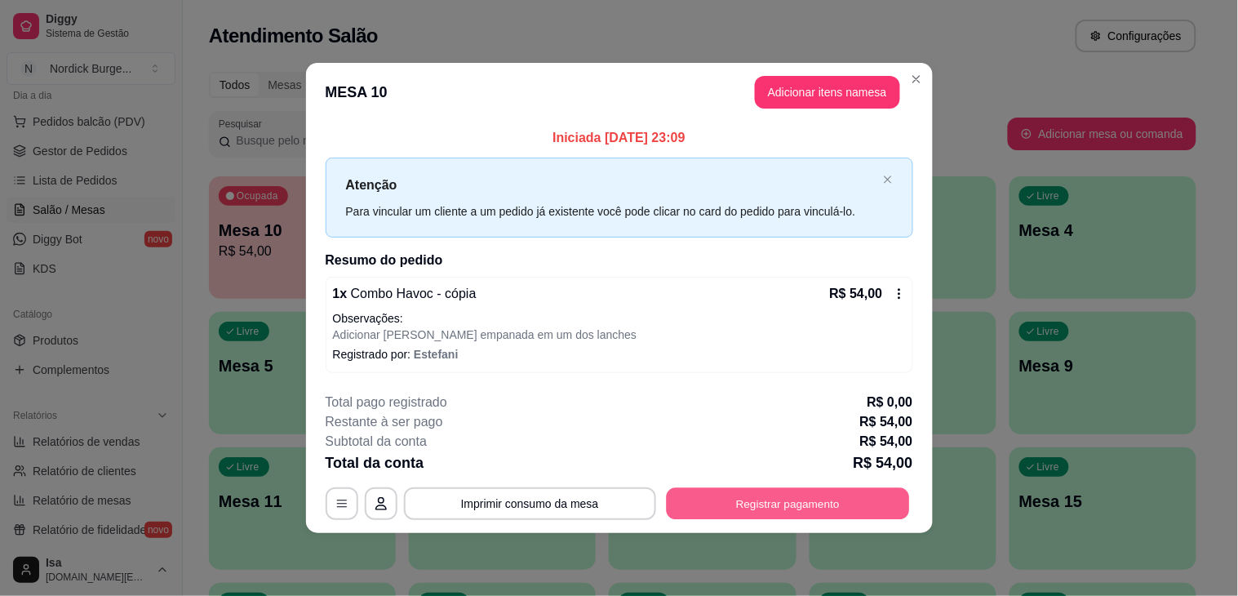
click at [807, 502] on button "Registrar pagamento" at bounding box center [787, 503] width 243 height 32
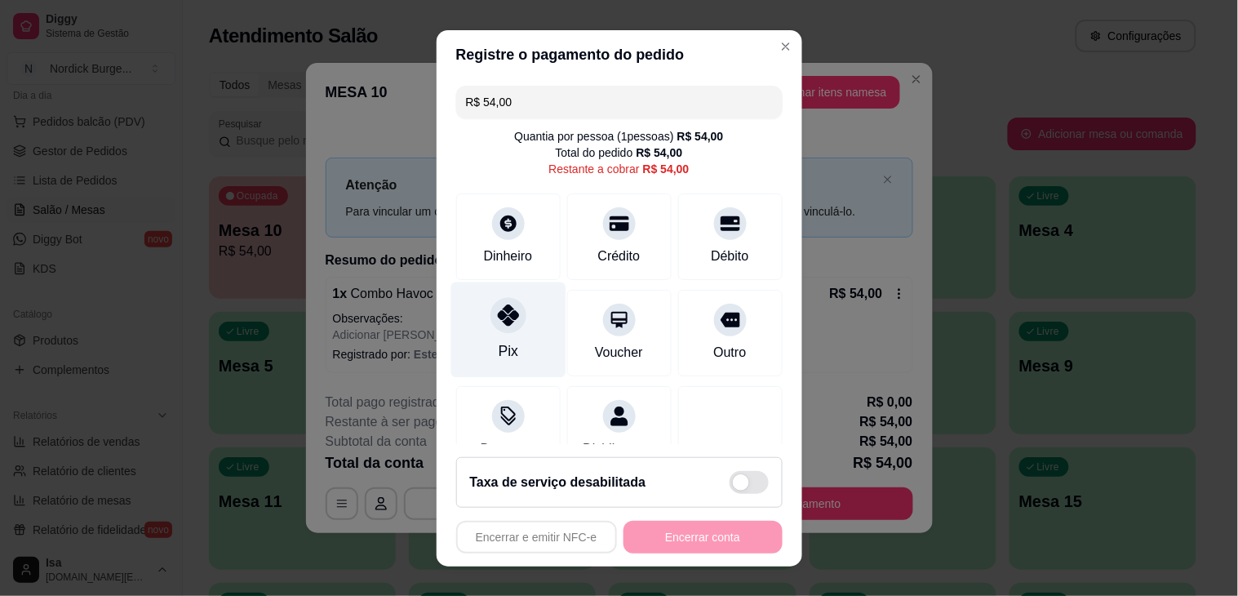
click at [476, 336] on div "Pix" at bounding box center [508, 330] width 115 height 96
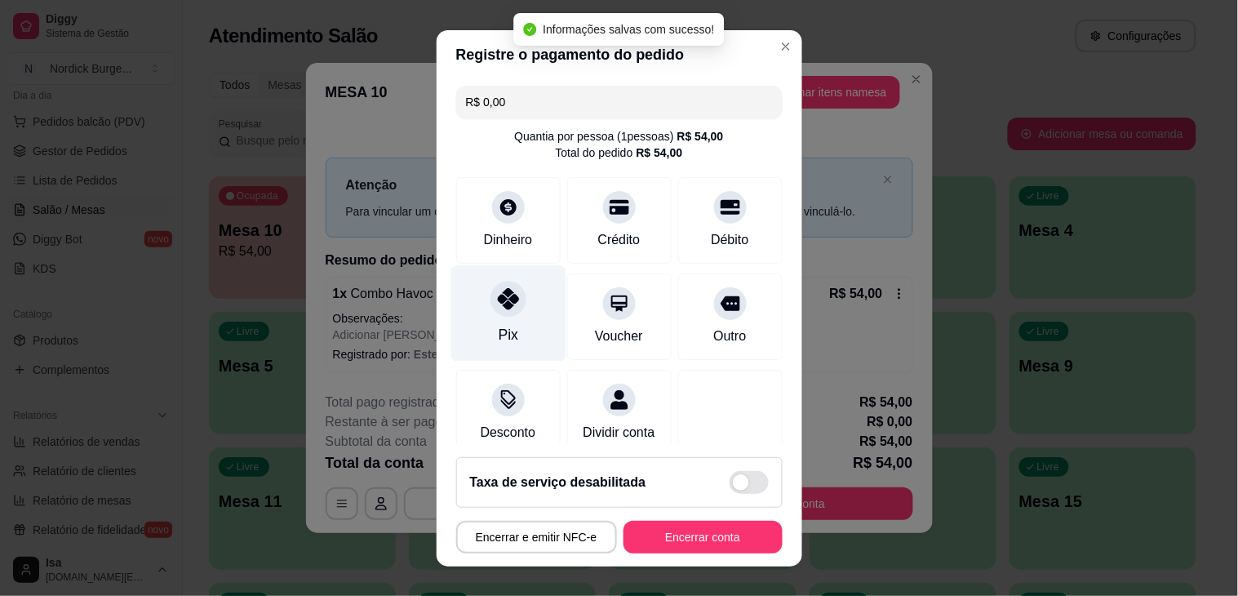
type input "R$ 0,00"
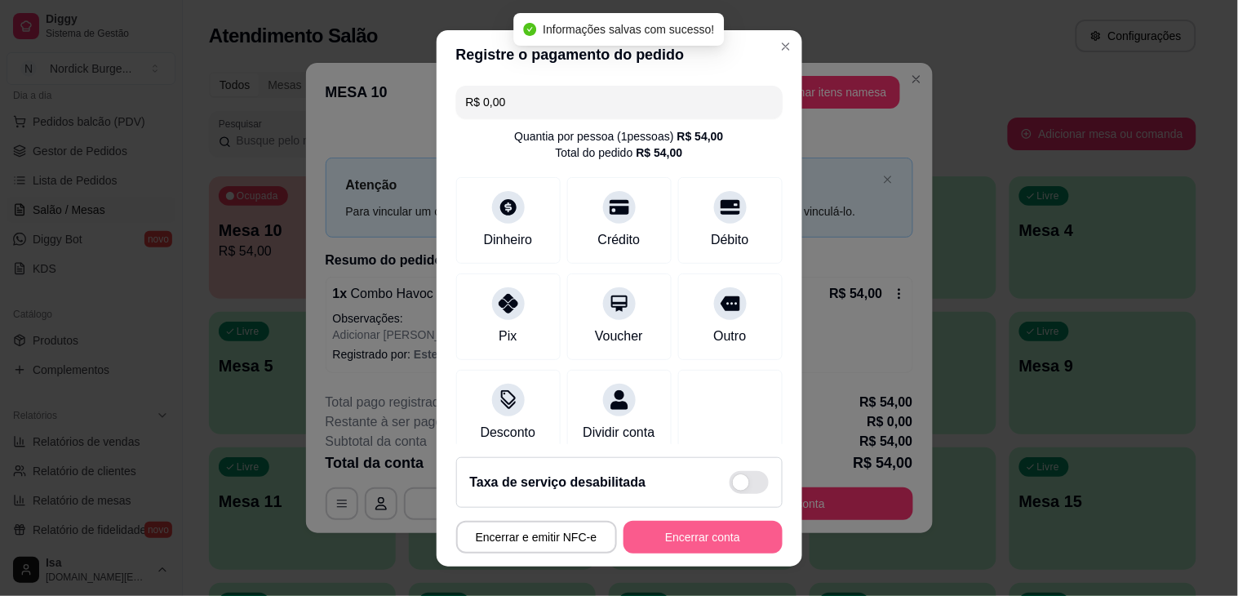
click at [670, 541] on button "Encerrar conta" at bounding box center [703, 537] width 159 height 33
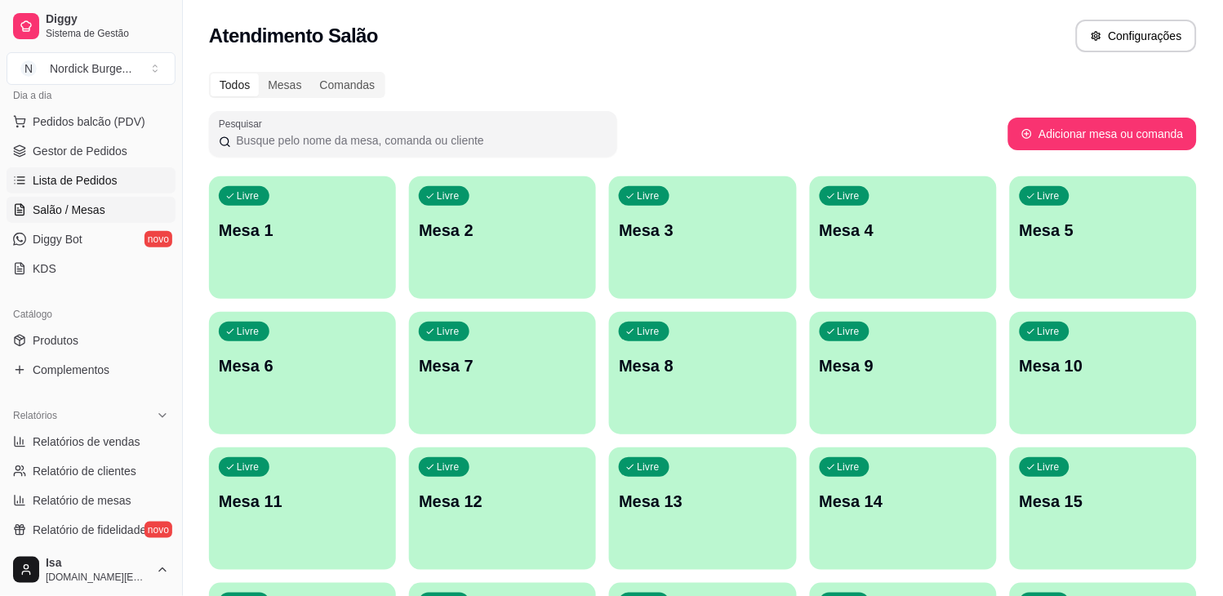
scroll to position [13, 0]
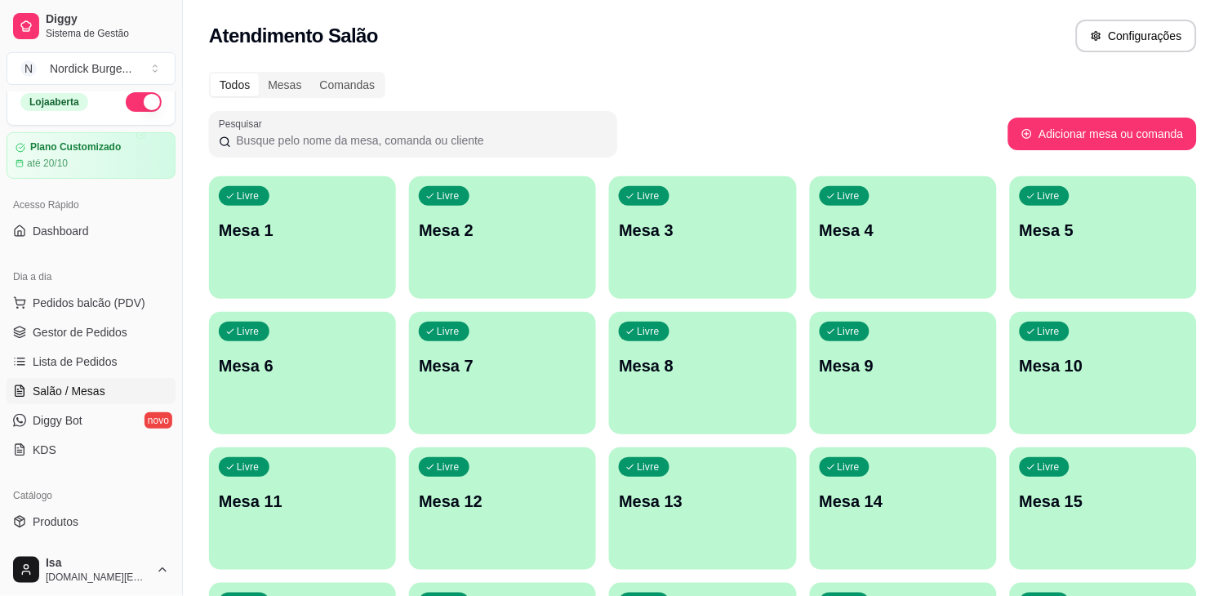
click at [59, 376] on ul "Pedidos balcão (PDV) Gestor de Pedidos Lista de Pedidos Salão / Mesas Diggy Bot…" at bounding box center [91, 376] width 169 height 173
click at [126, 94] on button "button" at bounding box center [144, 102] width 36 height 20
click at [55, 349] on link "Lista de Pedidos" at bounding box center [91, 362] width 169 height 26
